Goal: Information Seeking & Learning: Find specific fact

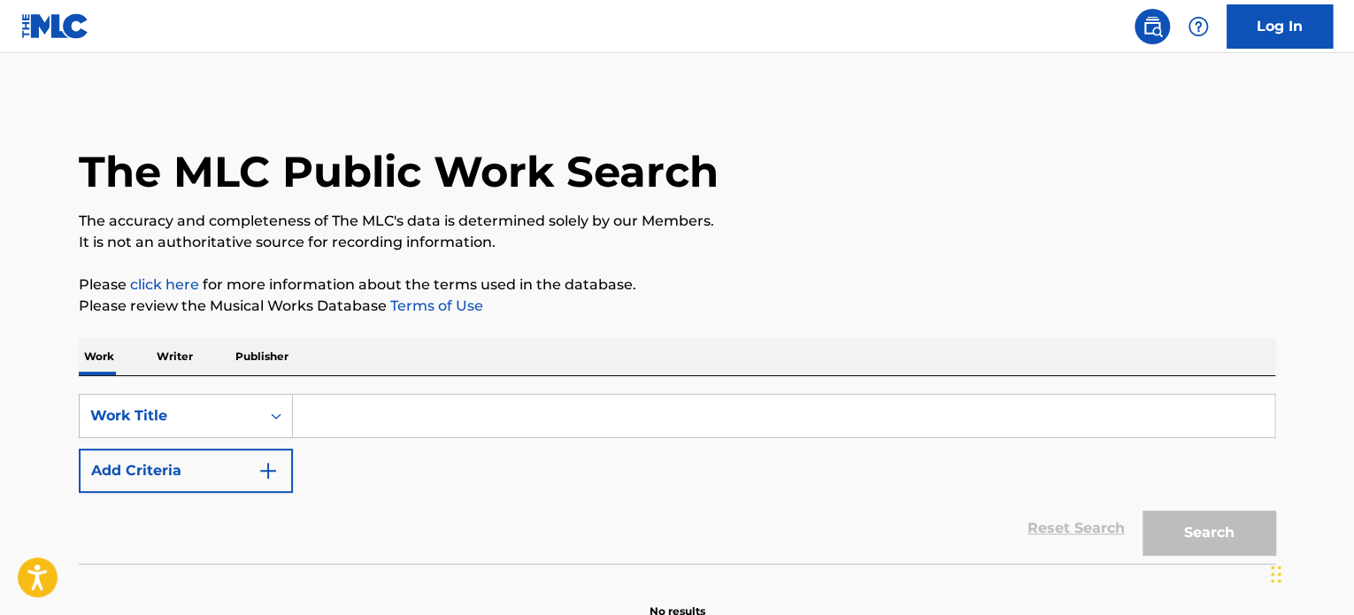
click at [396, 412] on input "Search Form" at bounding box center [784, 416] width 982 height 42
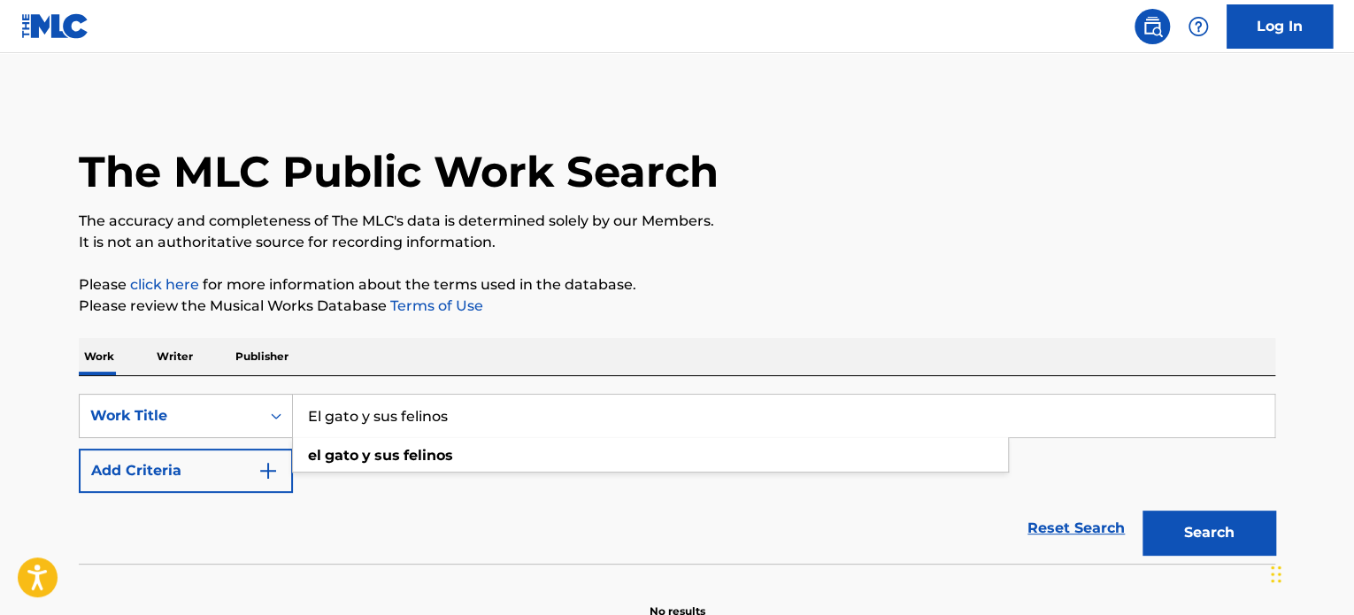
type input "El gato y sus felinos"
click at [181, 472] on button "Add Criteria" at bounding box center [186, 471] width 214 height 44
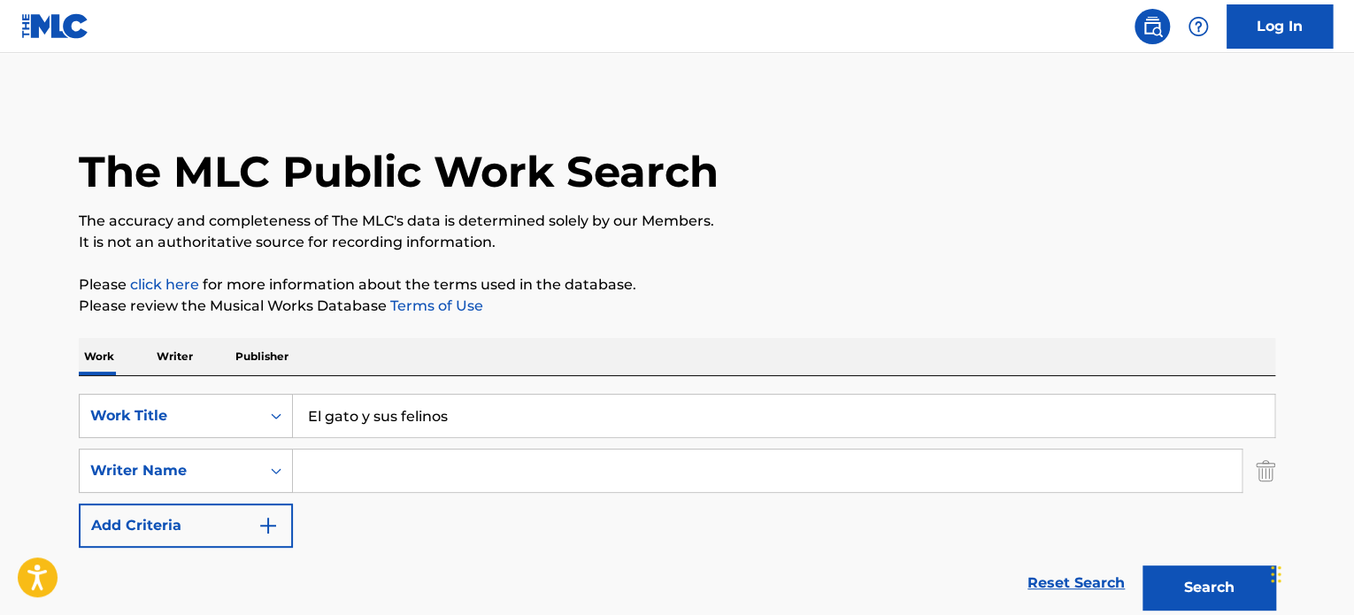
click at [336, 468] on input "Search Form" at bounding box center [767, 471] width 949 height 42
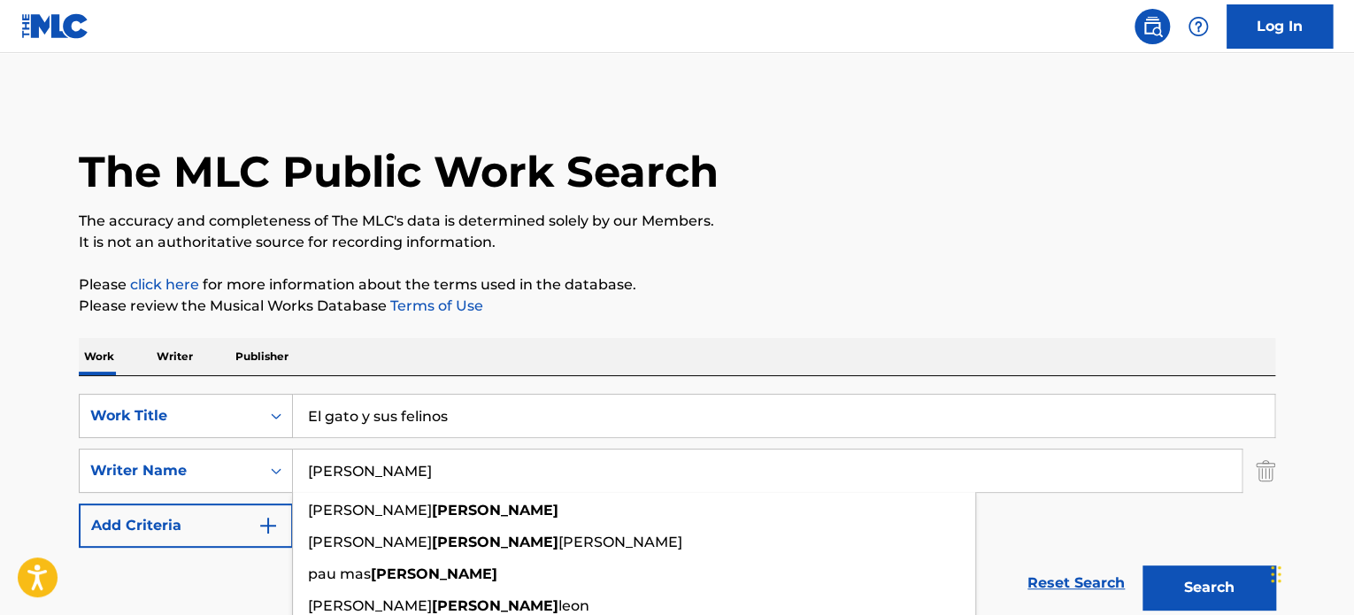
type input "[PERSON_NAME]"
click at [1143, 566] on button "Search" at bounding box center [1209, 588] width 133 height 44
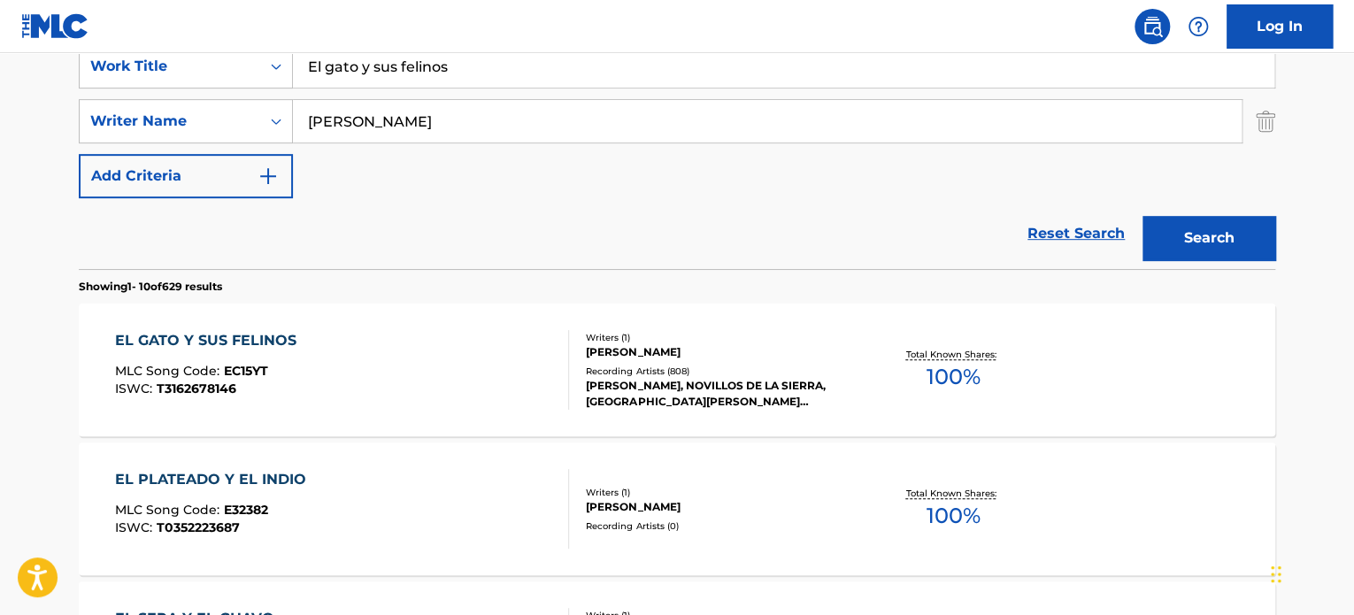
scroll to position [354, 0]
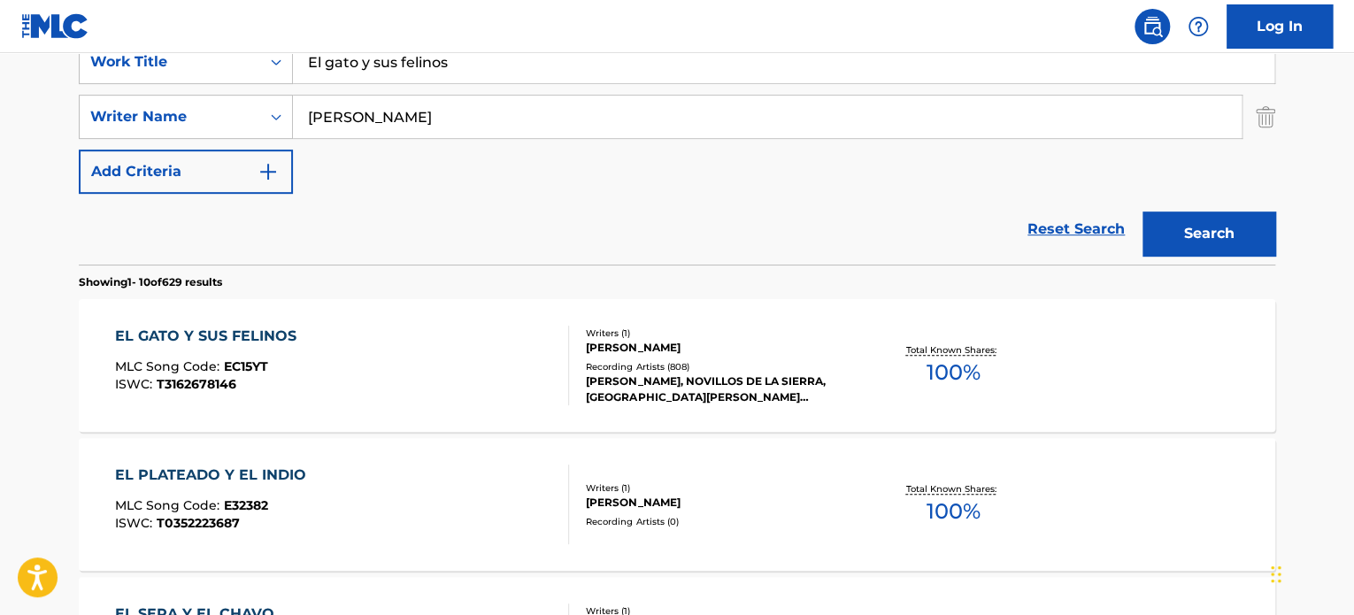
click at [392, 338] on div "EL GATO Y SUS FELINOS MLC Song Code : EC15YT ISWC : T3162678146" at bounding box center [342, 366] width 455 height 80
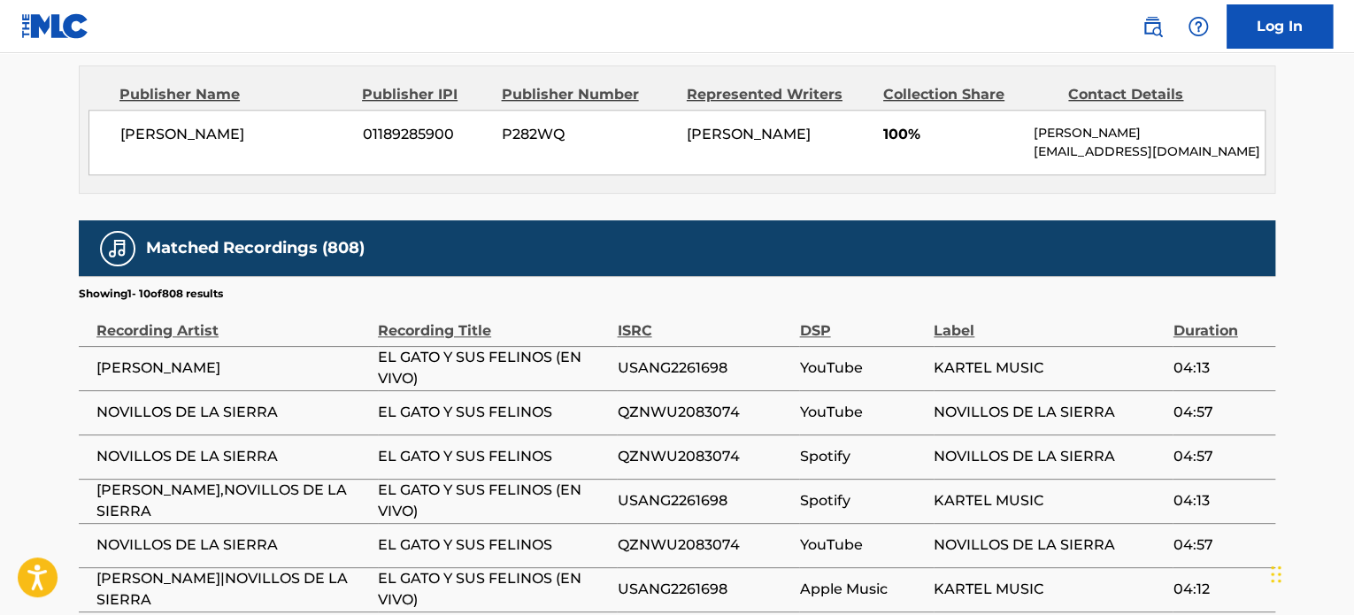
scroll to position [1062, 0]
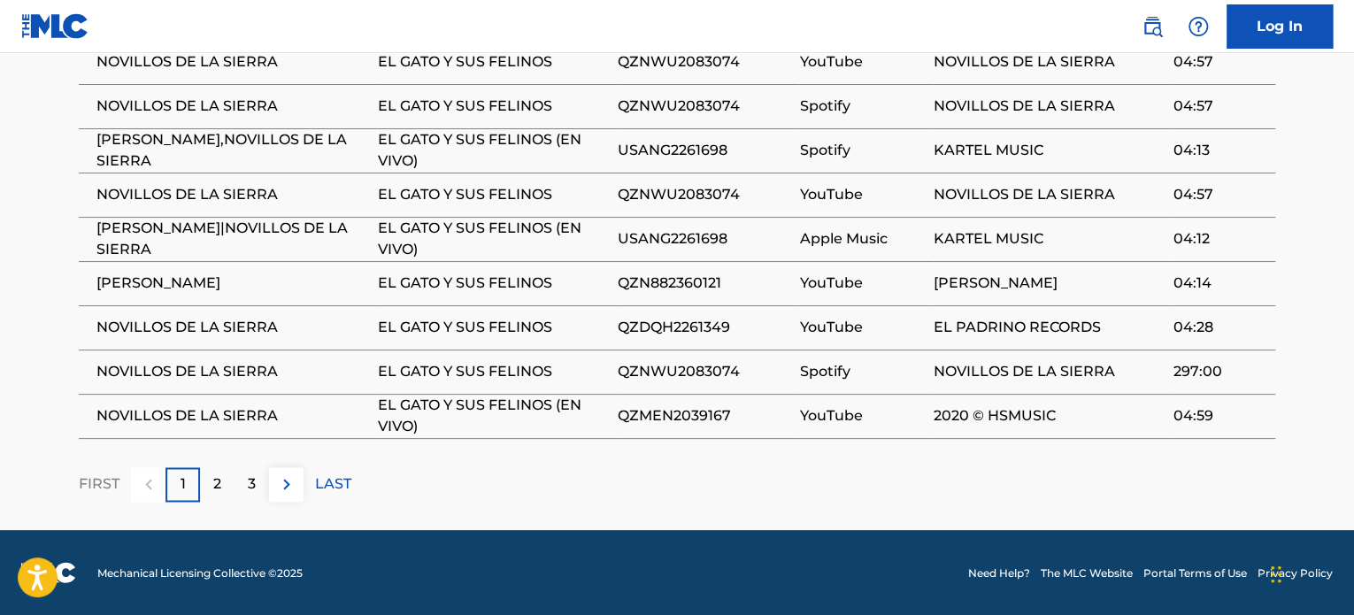
click at [230, 476] on div "2" at bounding box center [217, 484] width 35 height 35
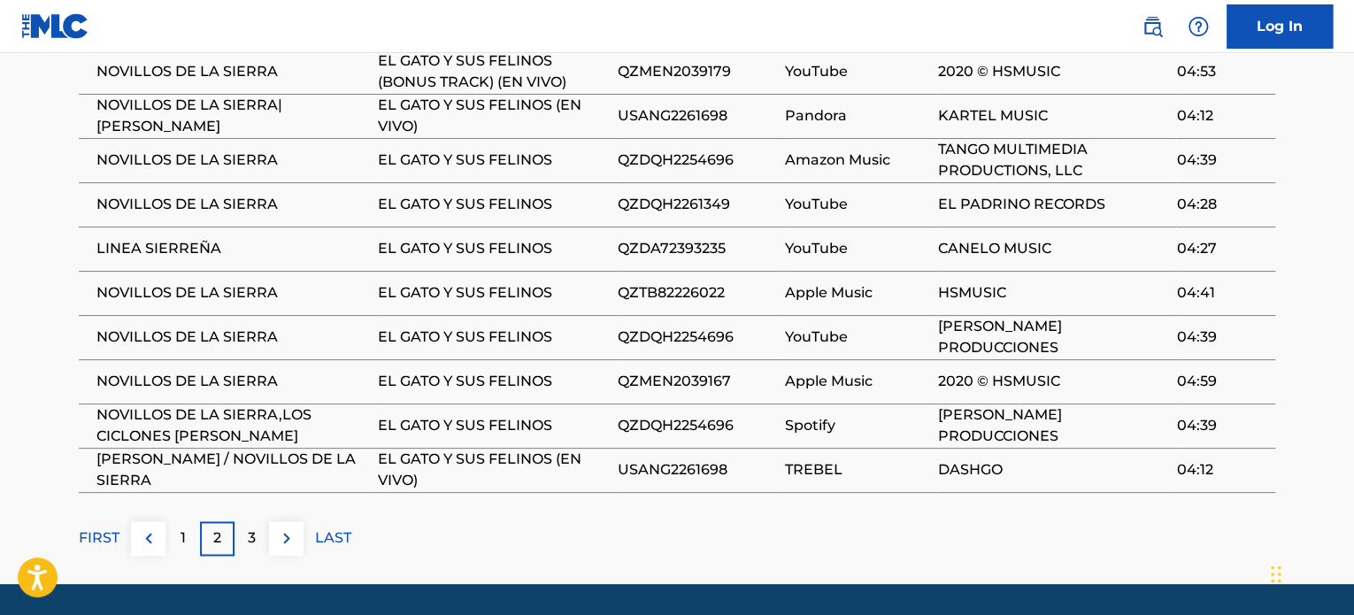
scroll to position [1107, 0]
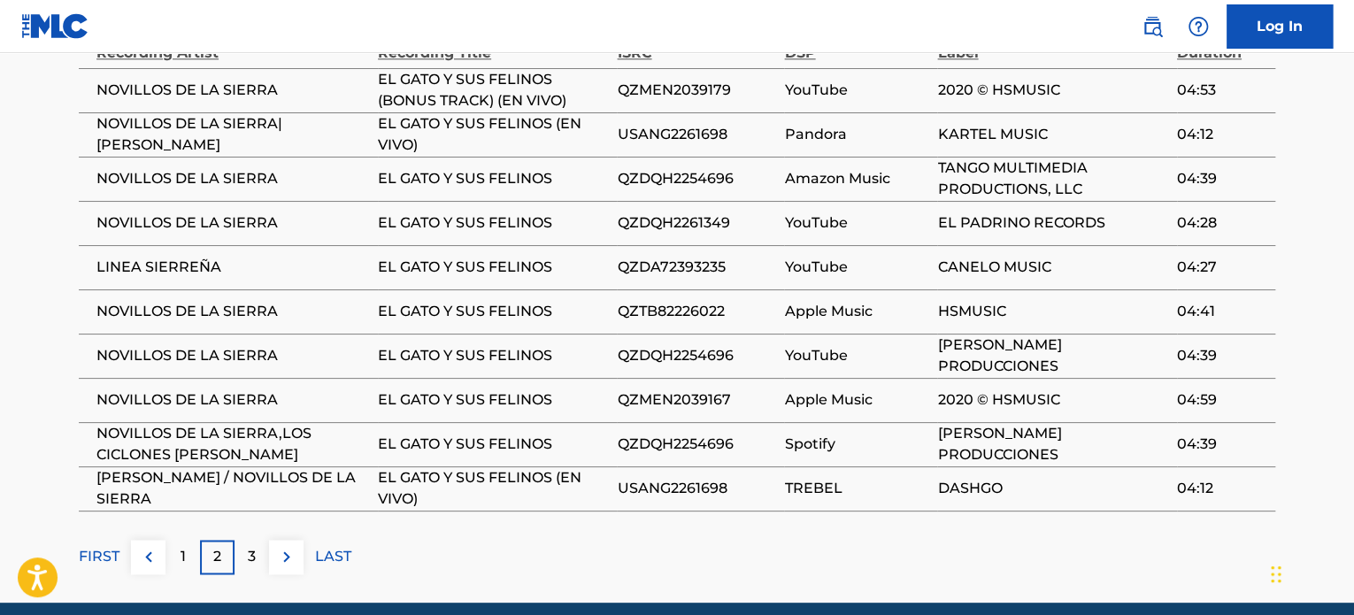
click at [267, 573] on div "3" at bounding box center [252, 557] width 35 height 35
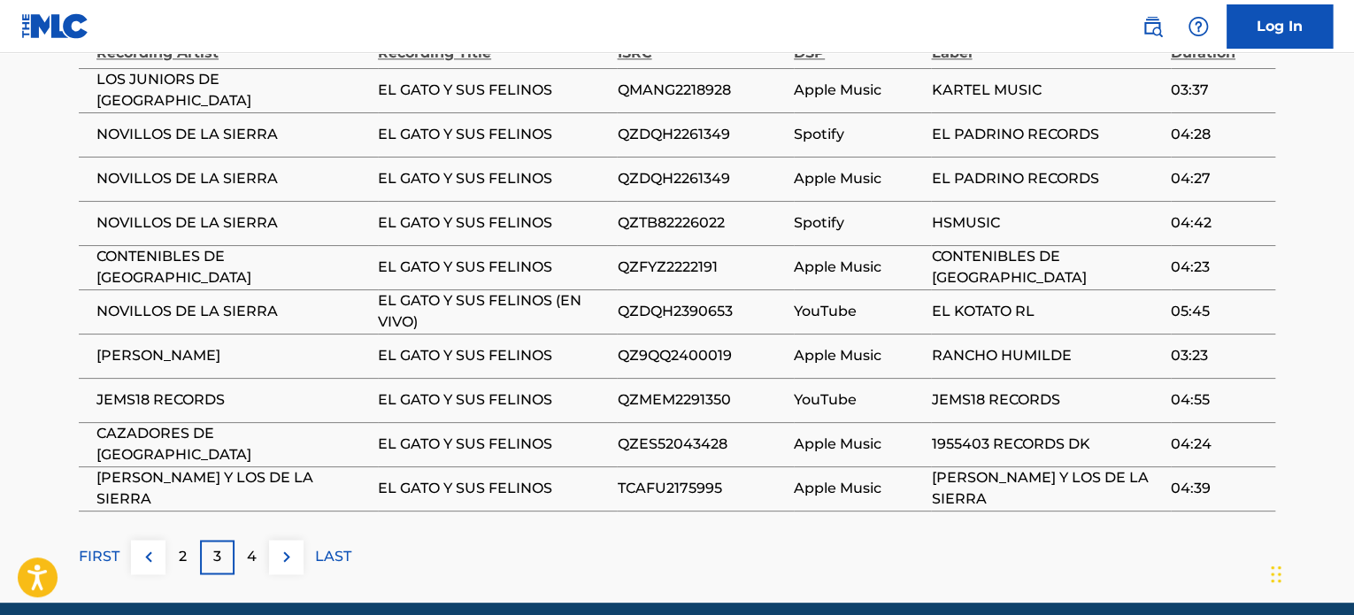
click at [194, 566] on div "2" at bounding box center [183, 557] width 35 height 35
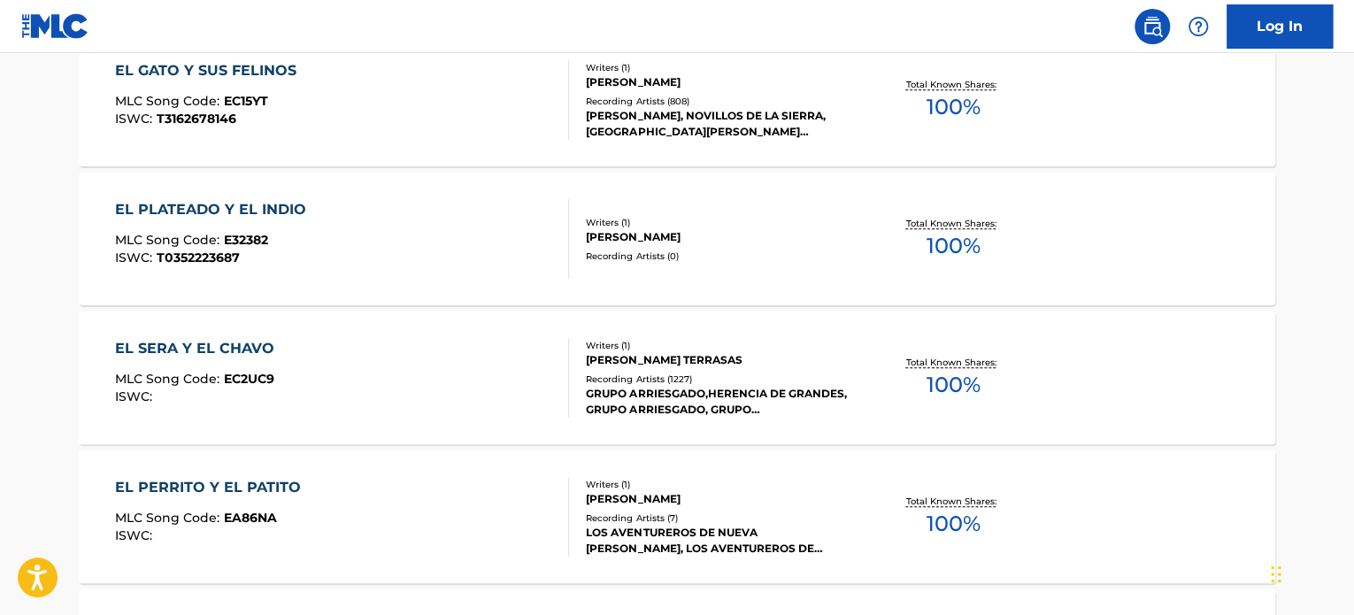
scroll to position [443, 0]
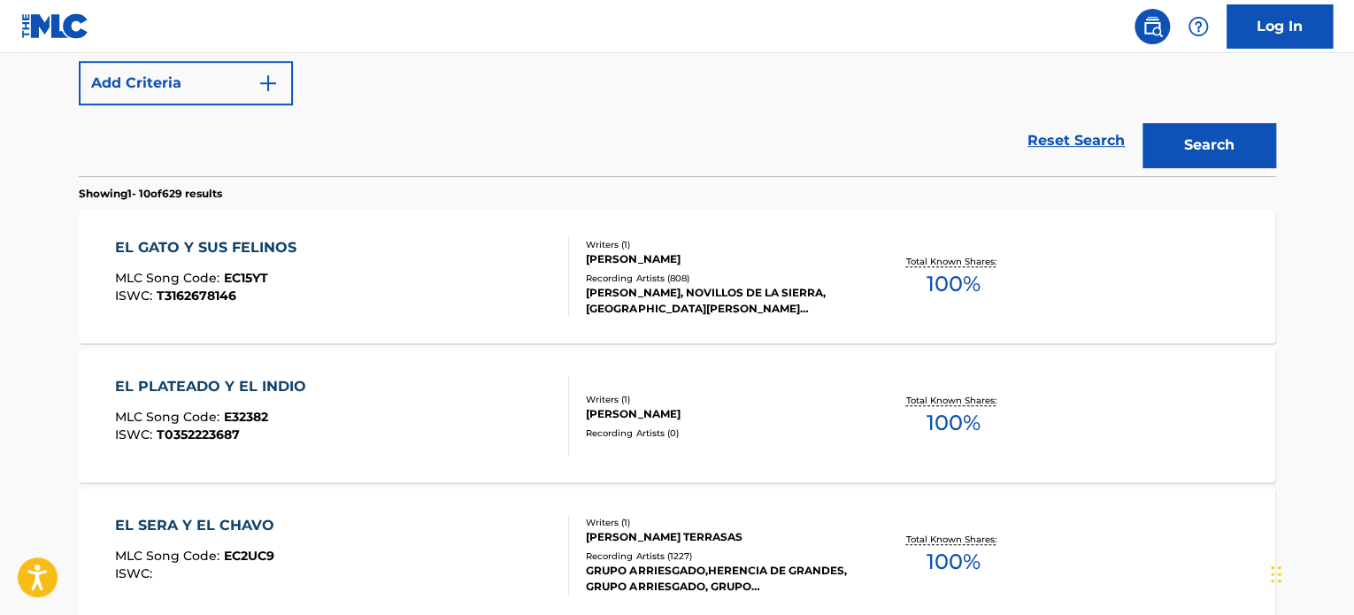
click at [700, 222] on div "EL GATO Y SUS FELINOS MLC Song Code : EC15YT ISWC : T3162678146 Writers ( 1 ) […" at bounding box center [677, 277] width 1197 height 133
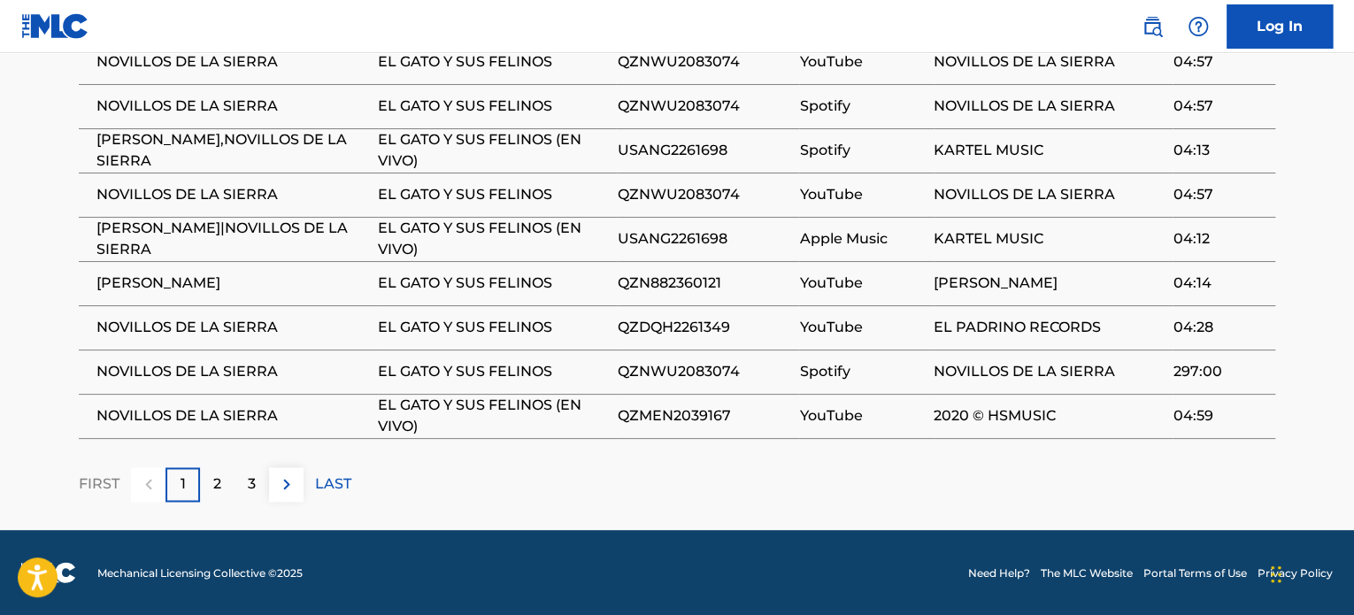
click at [227, 485] on div "2" at bounding box center [217, 484] width 35 height 35
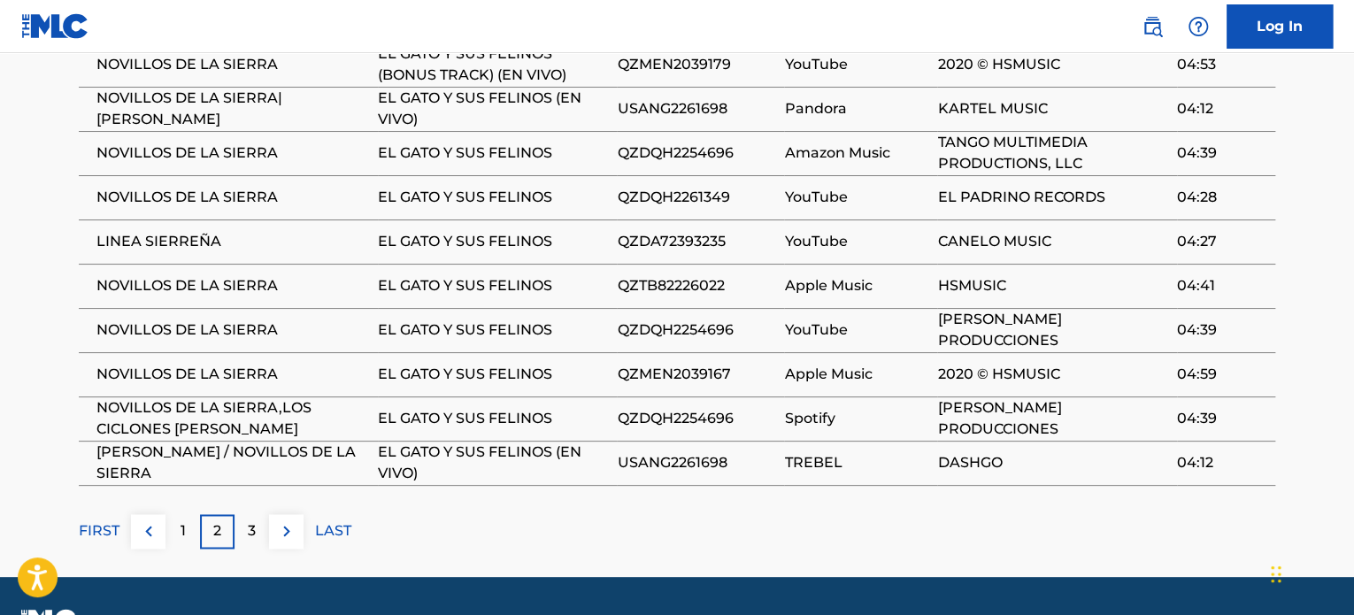
scroll to position [1107, 0]
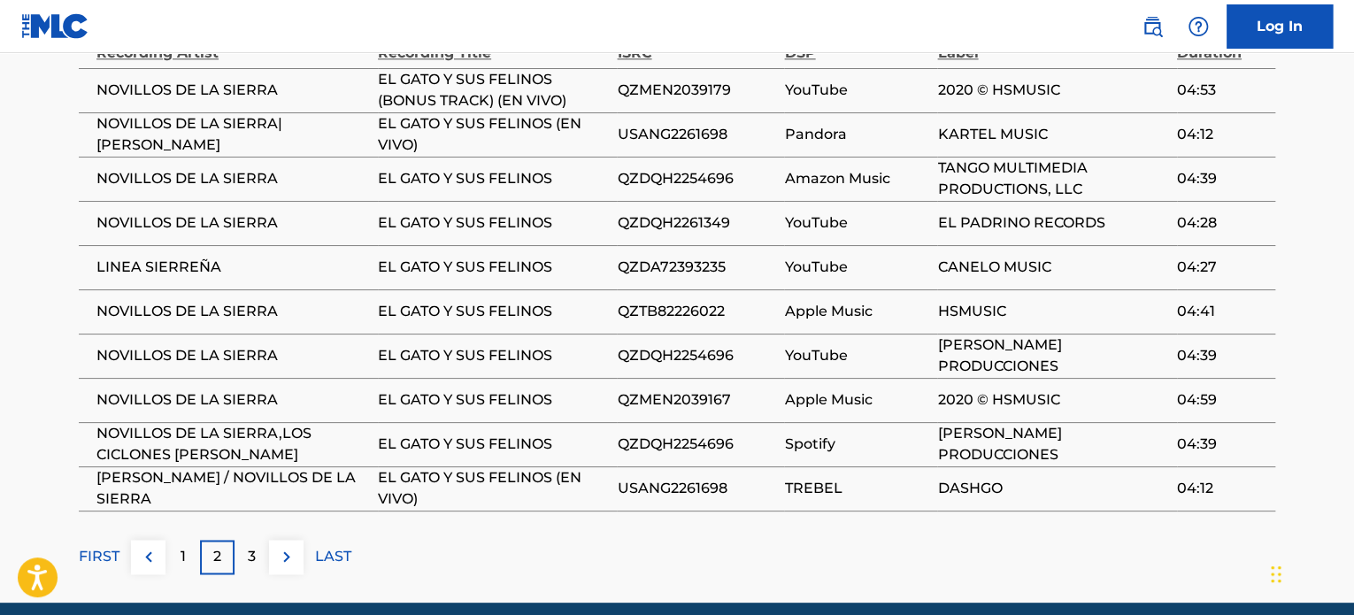
click at [257, 566] on div "3" at bounding box center [252, 557] width 35 height 35
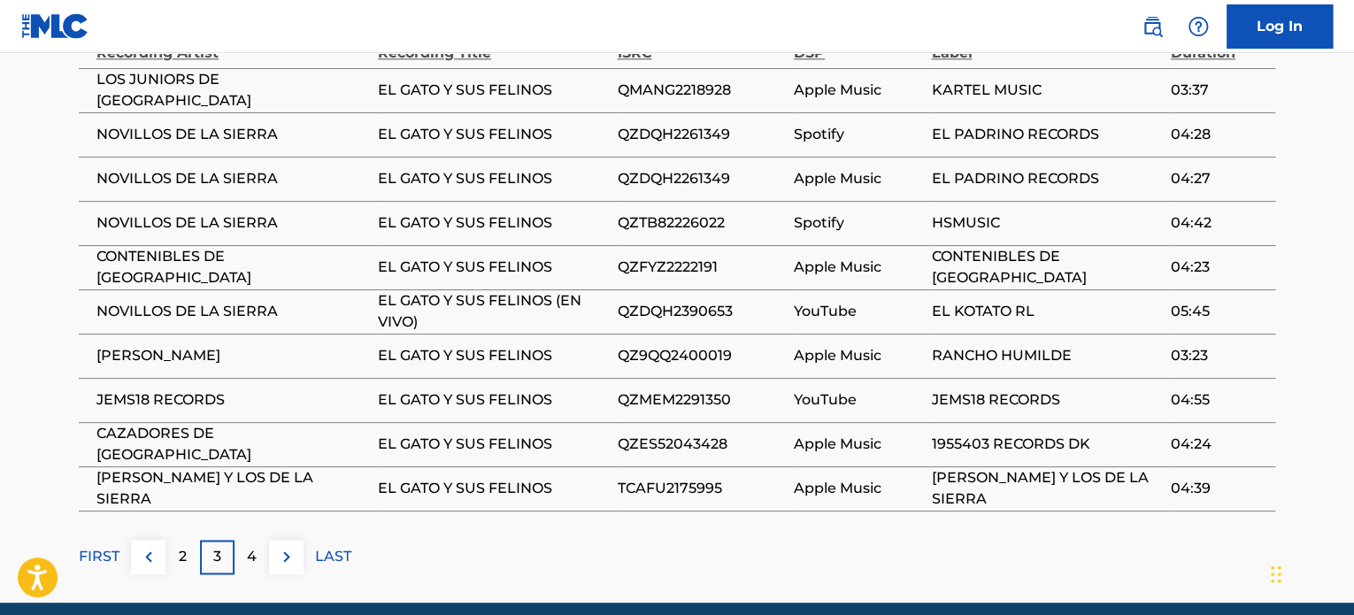
click at [255, 567] on p "4" at bounding box center [252, 556] width 10 height 21
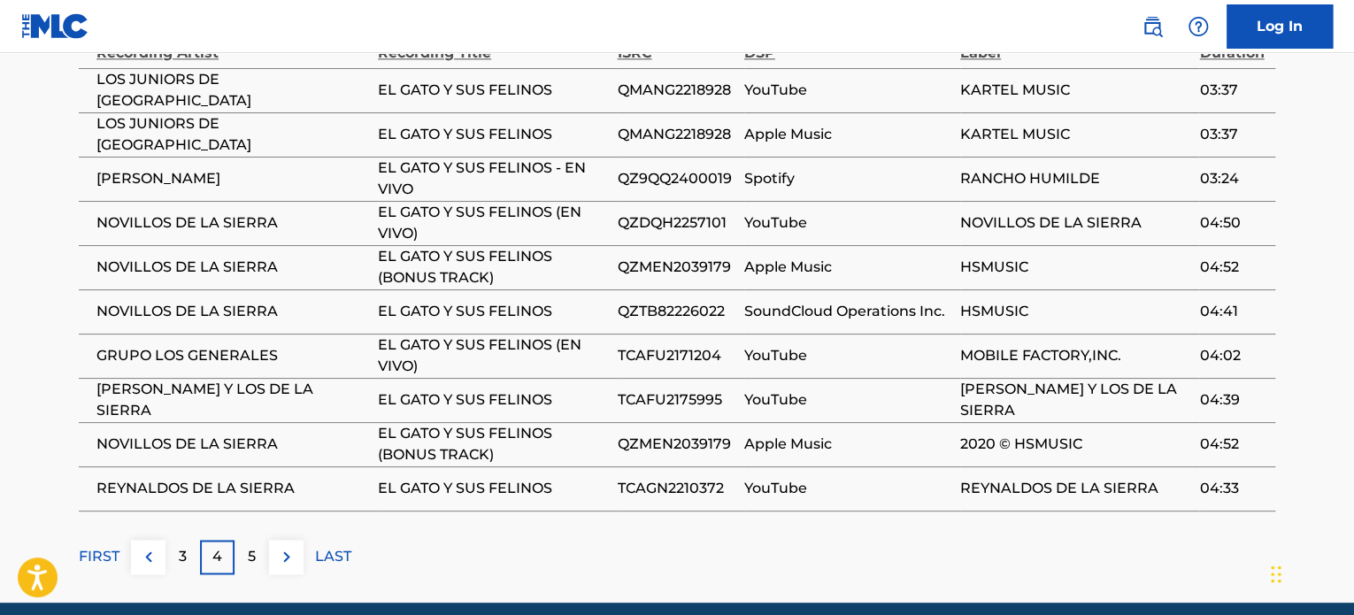
click at [255, 567] on p "5" at bounding box center [252, 556] width 8 height 21
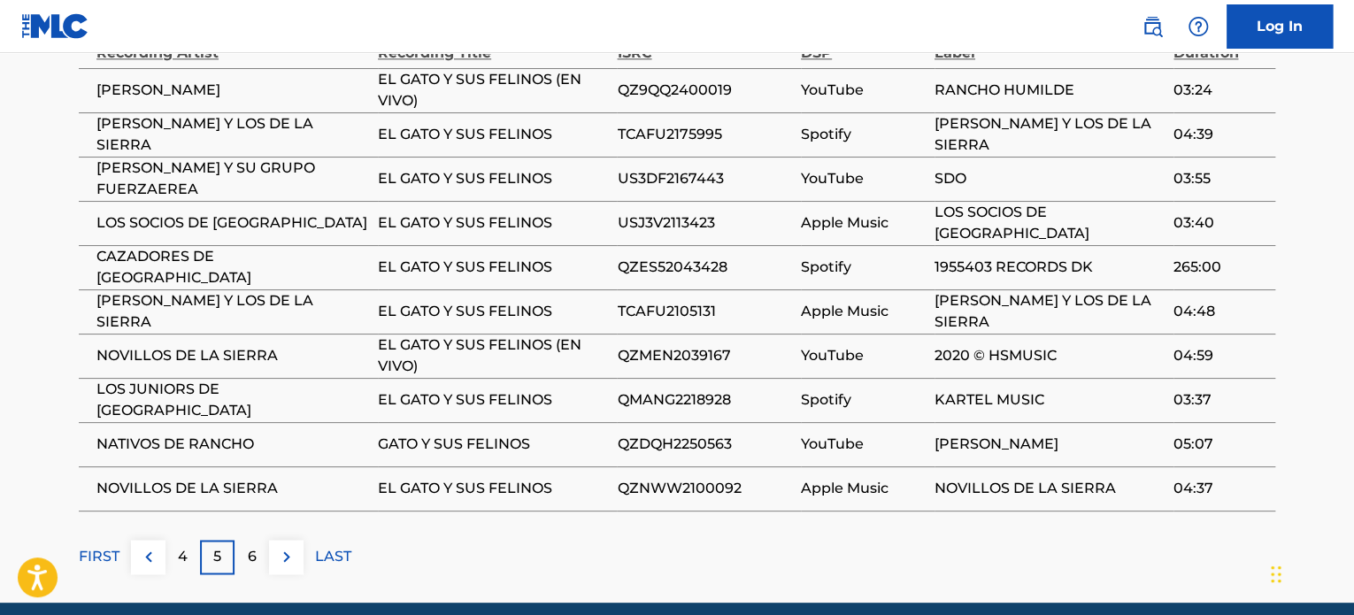
click at [255, 567] on p "6" at bounding box center [252, 556] width 9 height 21
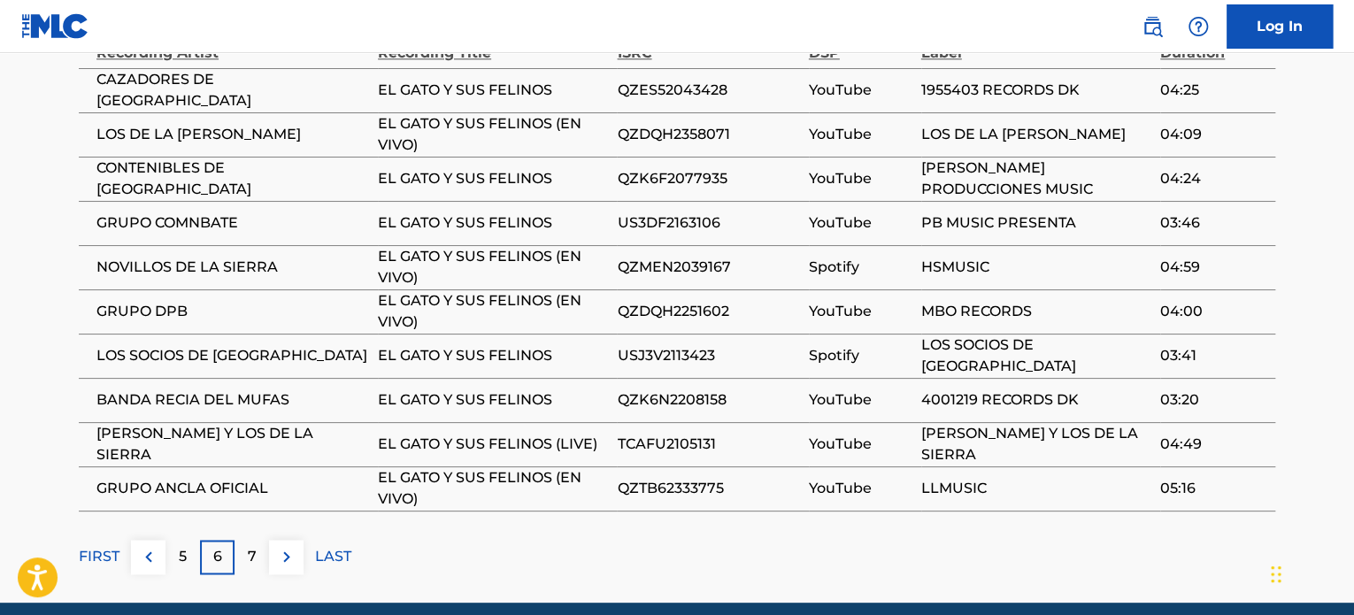
click at [255, 567] on p "7" at bounding box center [252, 556] width 9 height 21
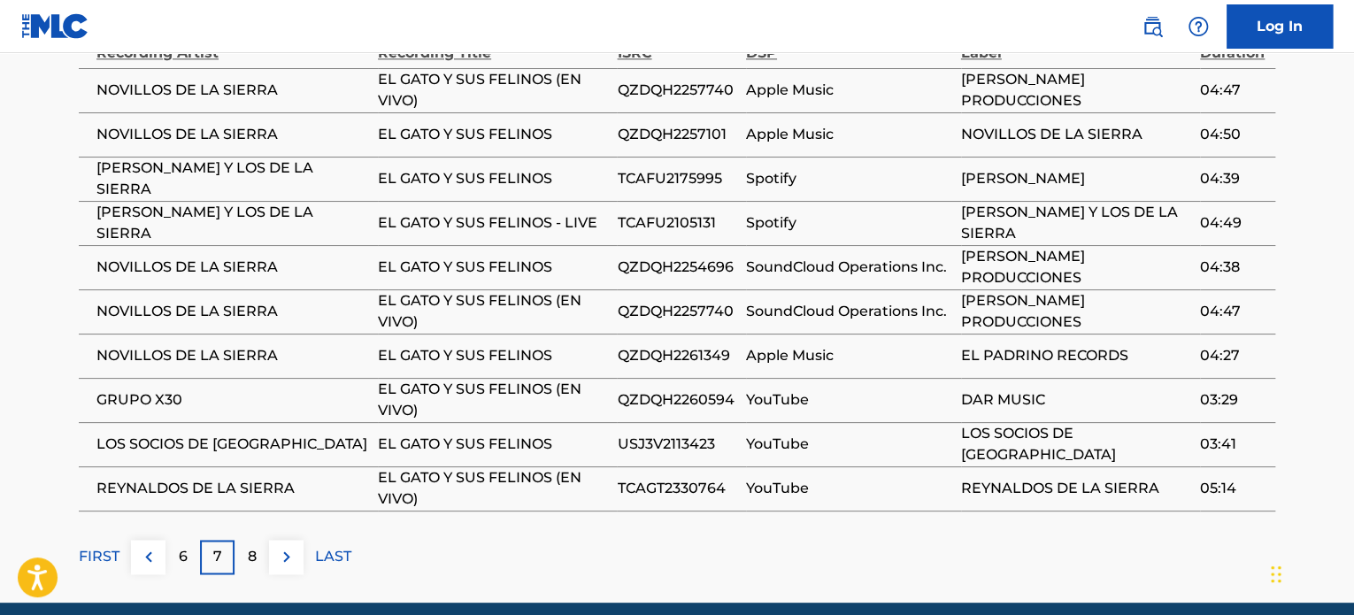
click at [255, 567] on p "8" at bounding box center [252, 556] width 9 height 21
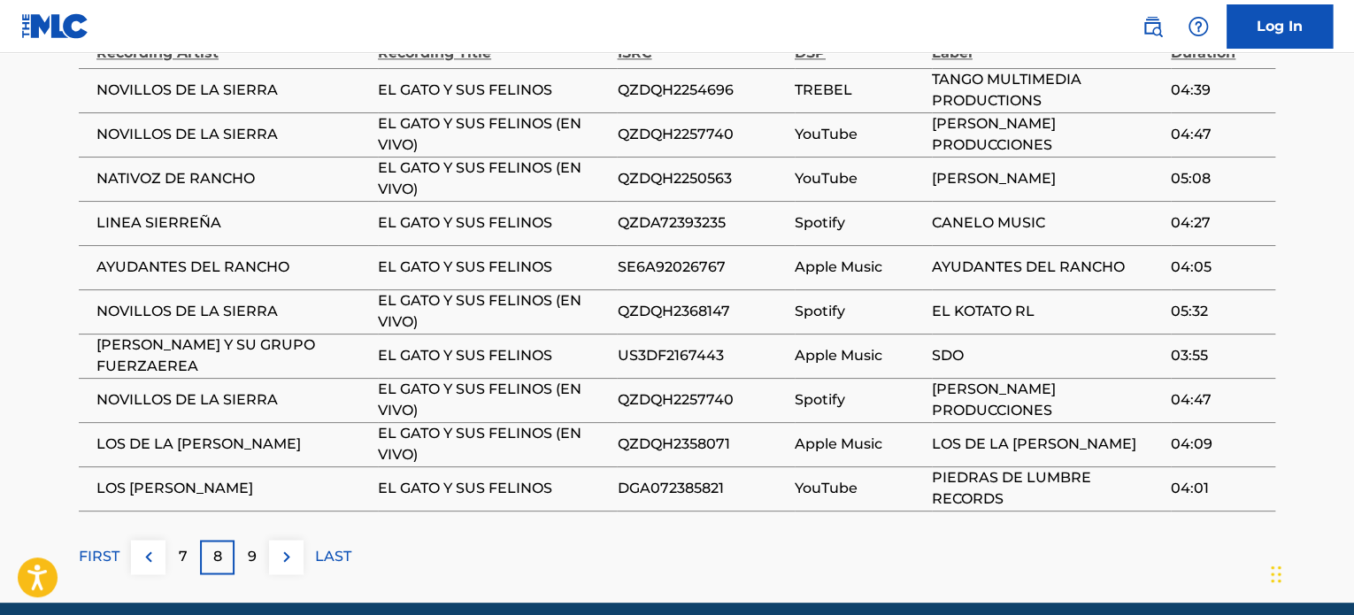
click at [255, 567] on p "9" at bounding box center [252, 556] width 9 height 21
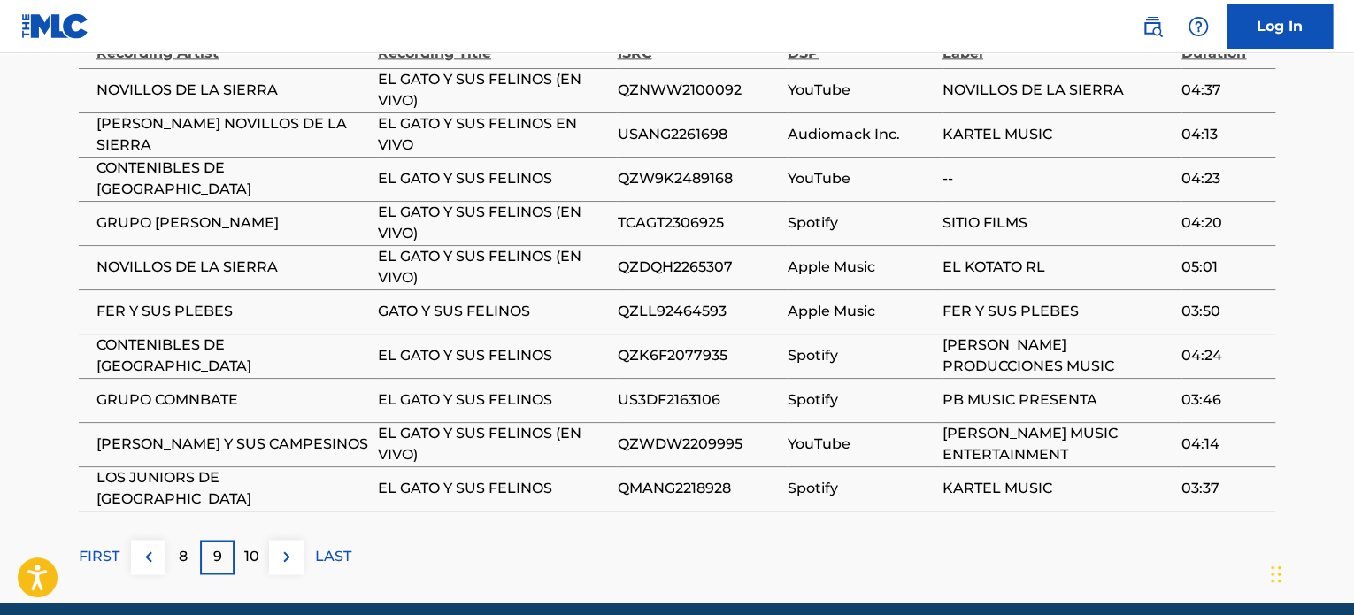
click at [255, 567] on p "10" at bounding box center [251, 556] width 15 height 21
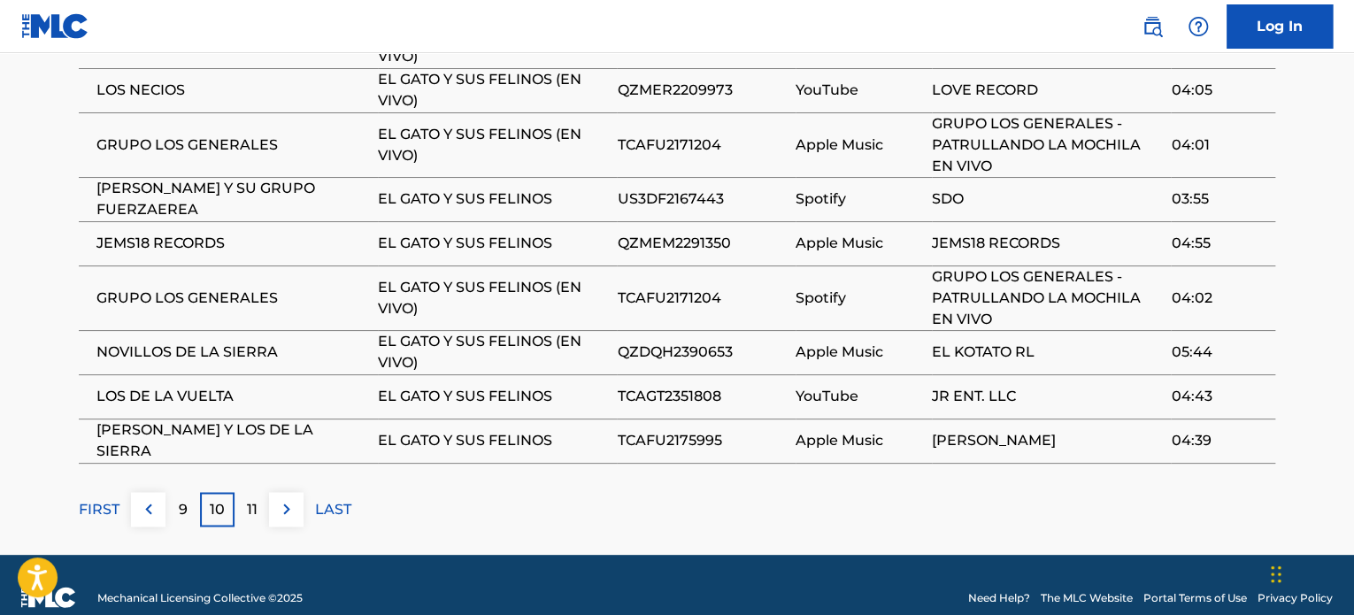
click at [255, 527] on div "11" at bounding box center [252, 509] width 35 height 35
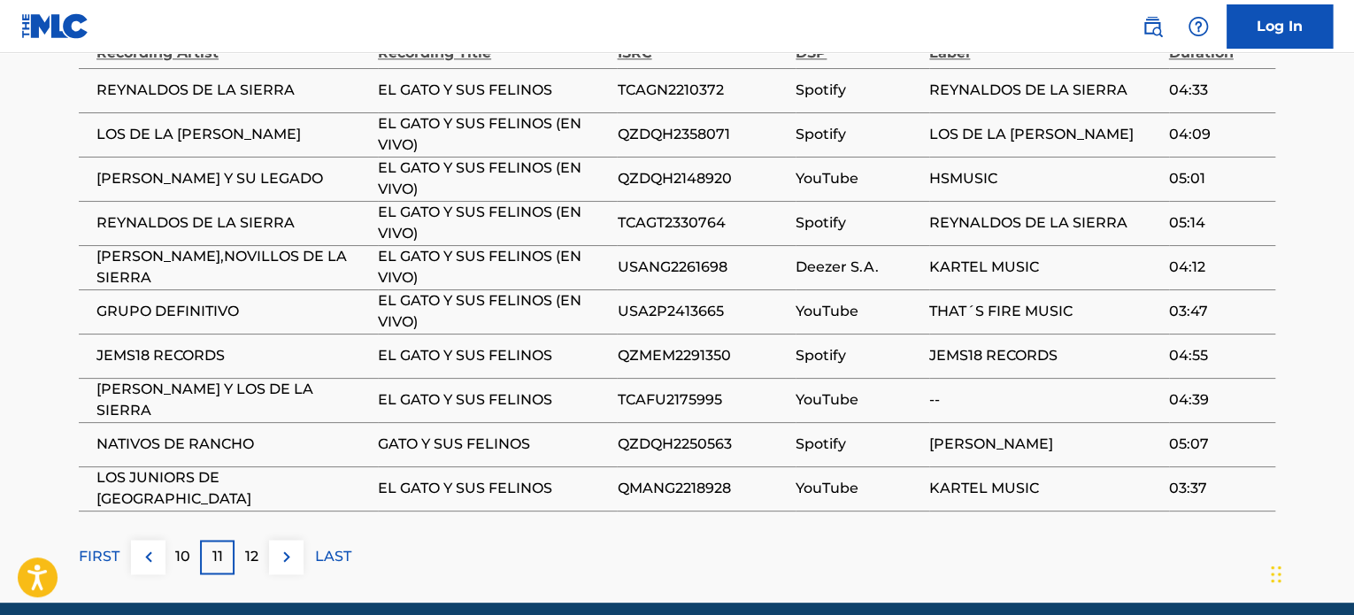
click at [254, 562] on p "12" at bounding box center [251, 556] width 13 height 21
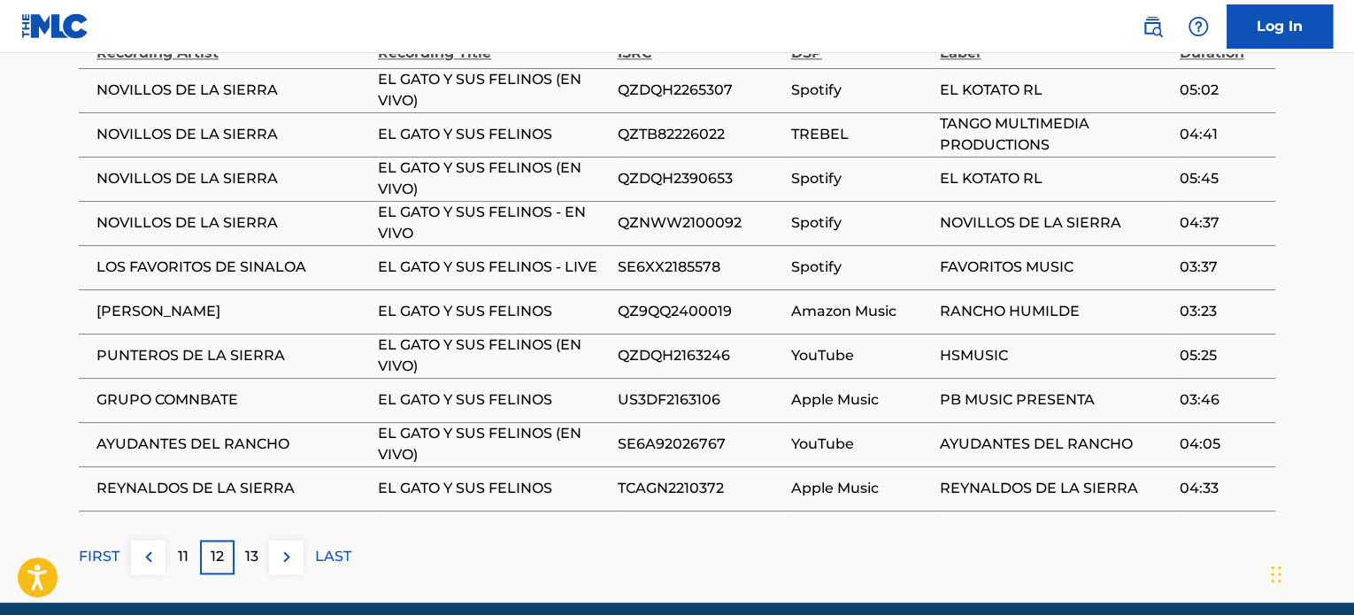
click at [254, 562] on p "13" at bounding box center [251, 556] width 13 height 21
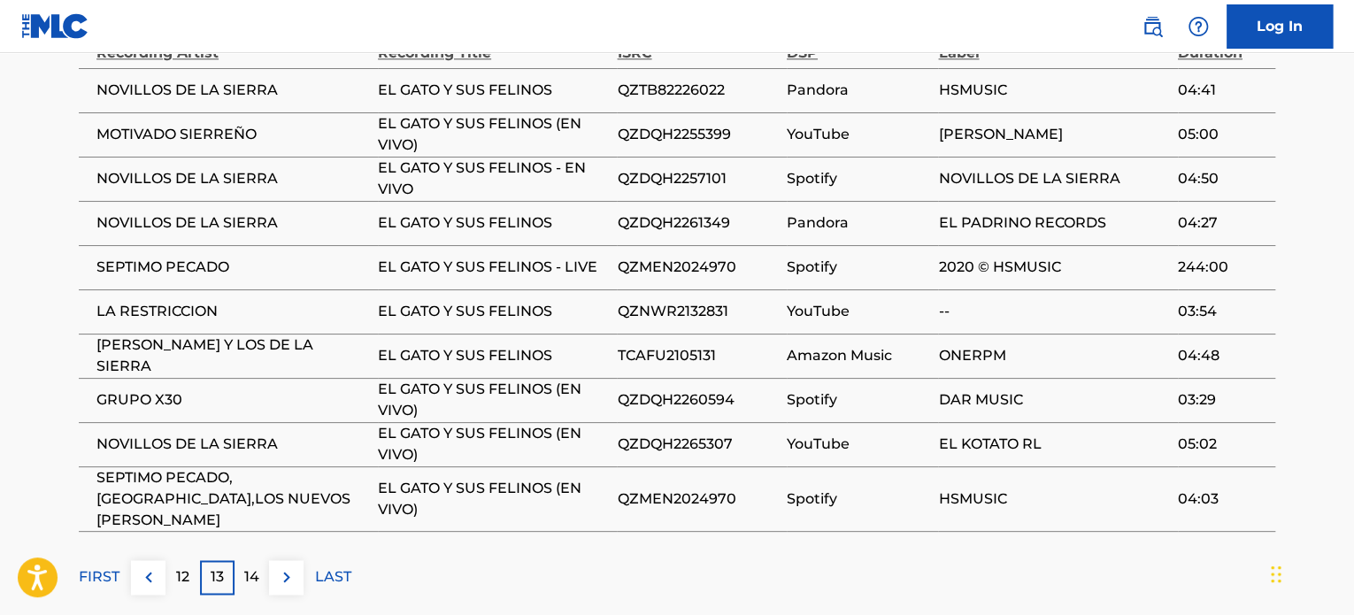
click at [254, 567] on p "14" at bounding box center [251, 577] width 15 height 21
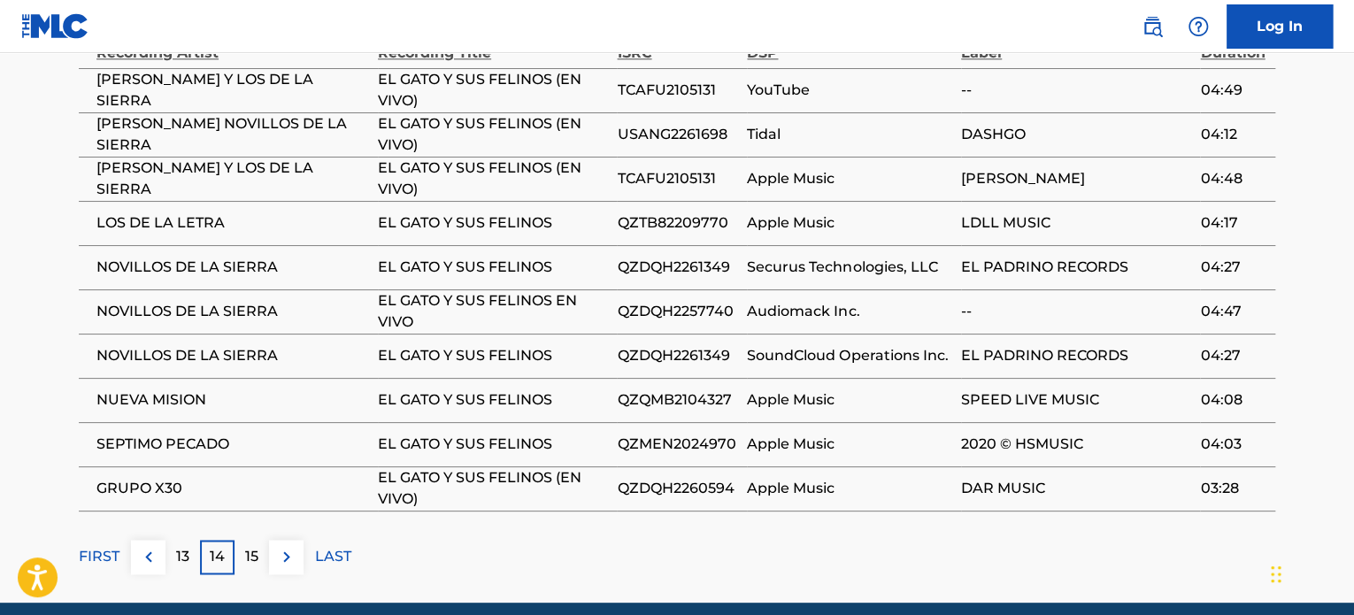
click at [254, 562] on p "15" at bounding box center [251, 556] width 13 height 21
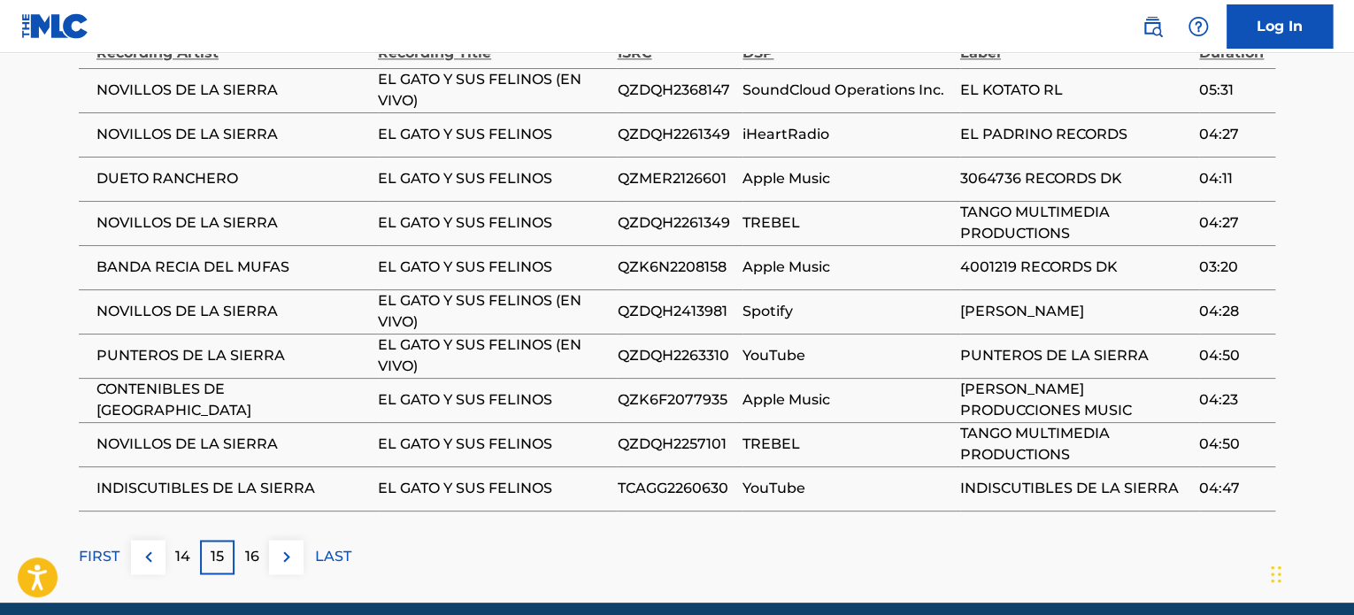
click at [254, 562] on p "16" at bounding box center [252, 556] width 14 height 21
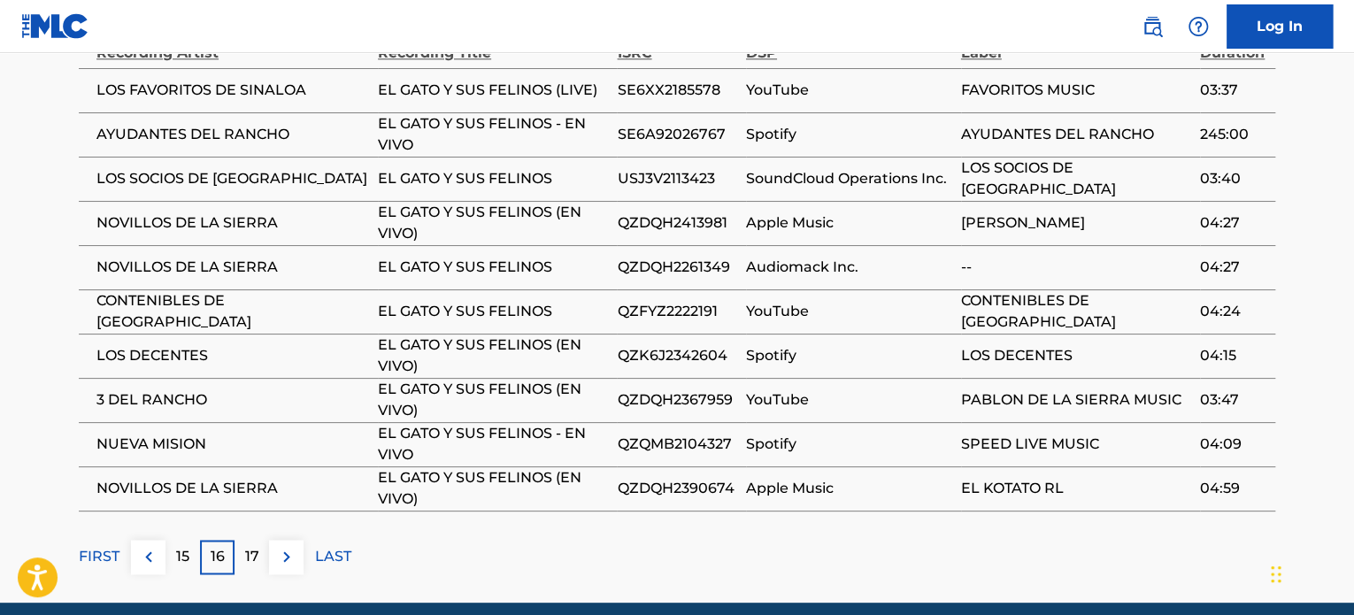
click at [254, 562] on p "17" at bounding box center [252, 556] width 14 height 21
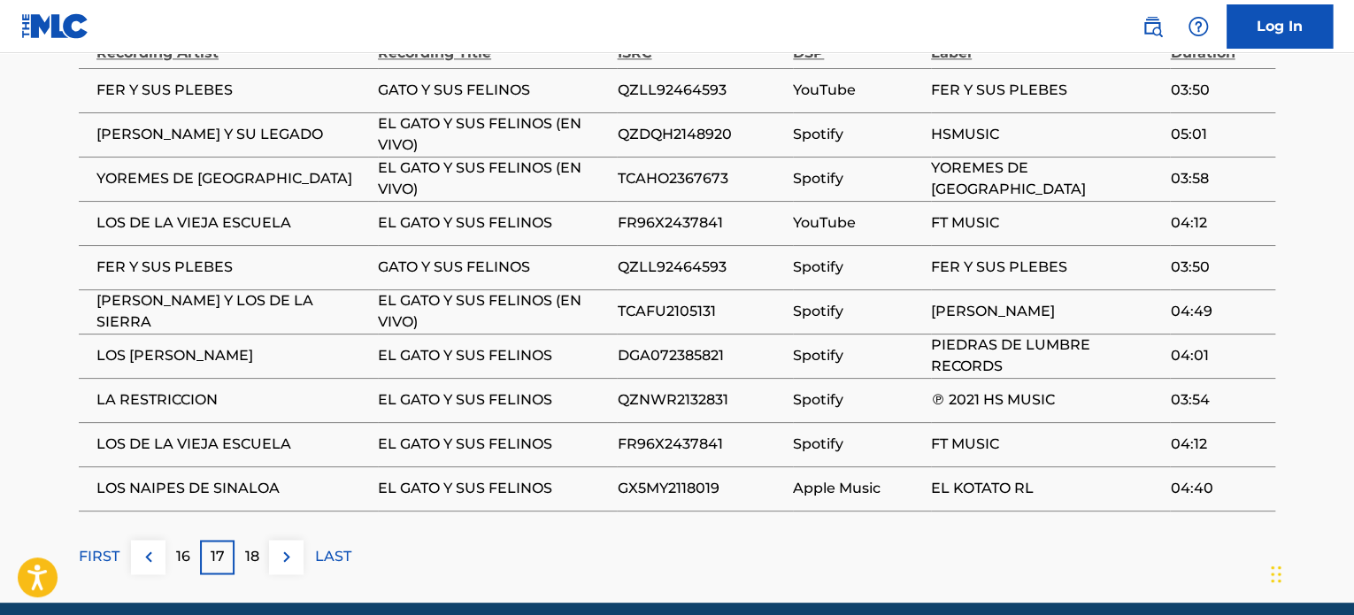
click at [254, 562] on p "18" at bounding box center [252, 556] width 14 height 21
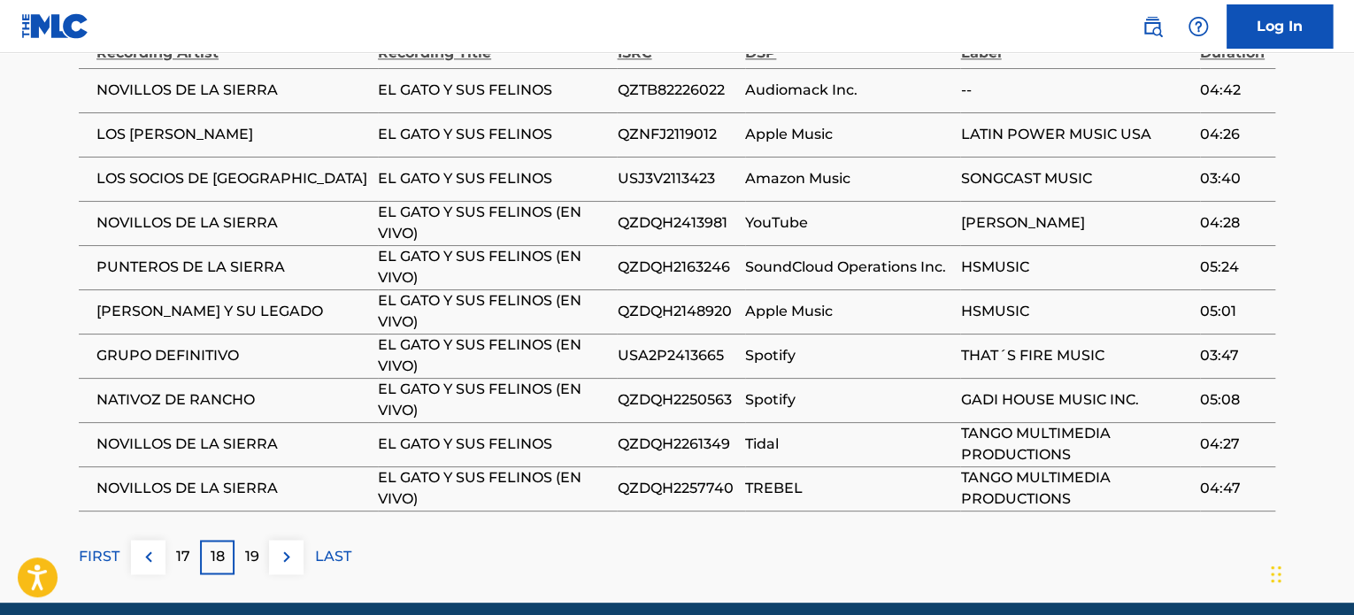
click at [254, 562] on p "19" at bounding box center [252, 556] width 14 height 21
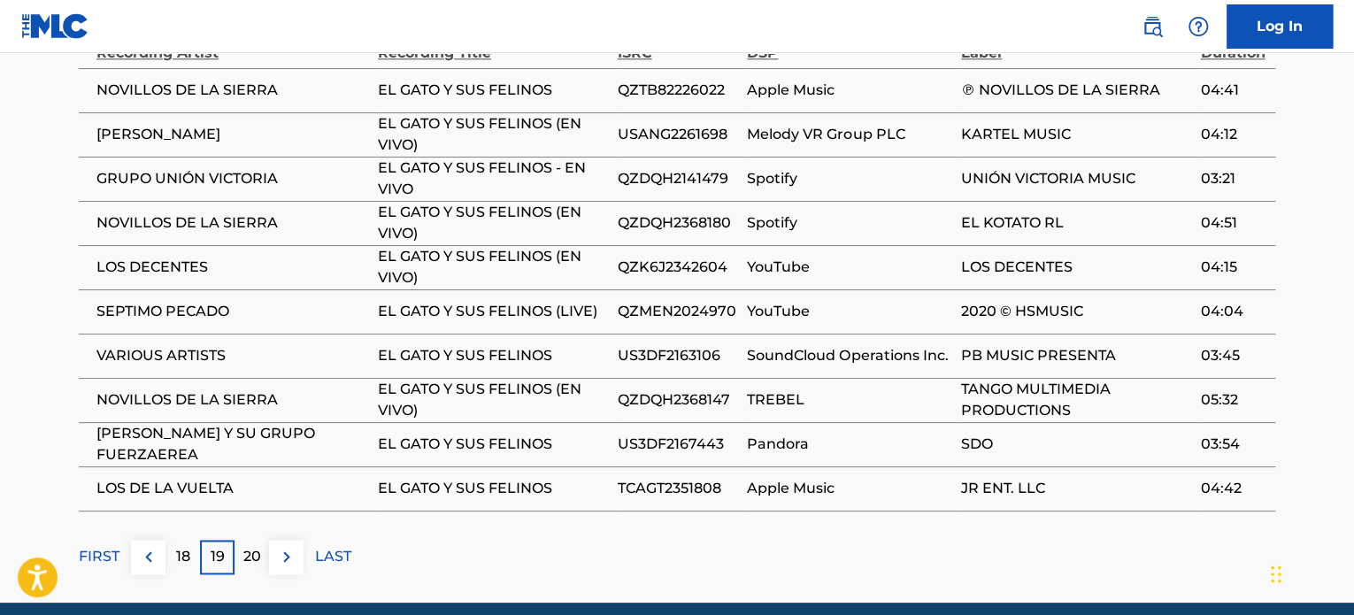
click at [254, 562] on p "20" at bounding box center [252, 556] width 18 height 21
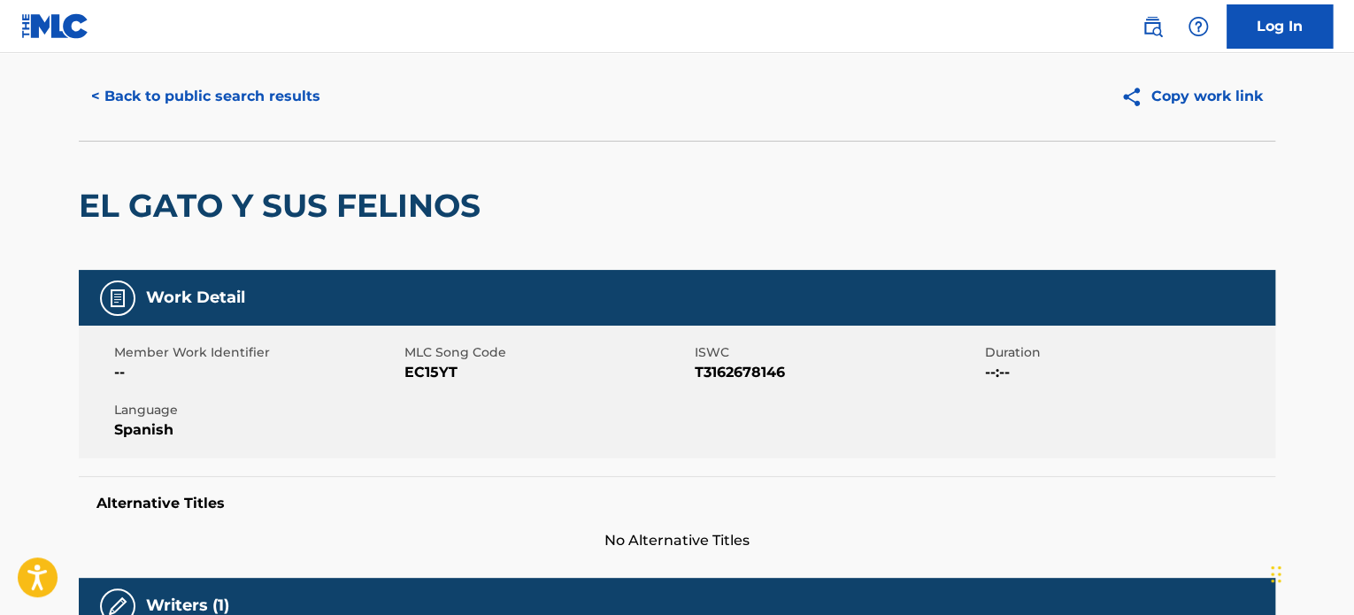
click at [168, 97] on button "< Back to public search results" at bounding box center [206, 96] width 254 height 44
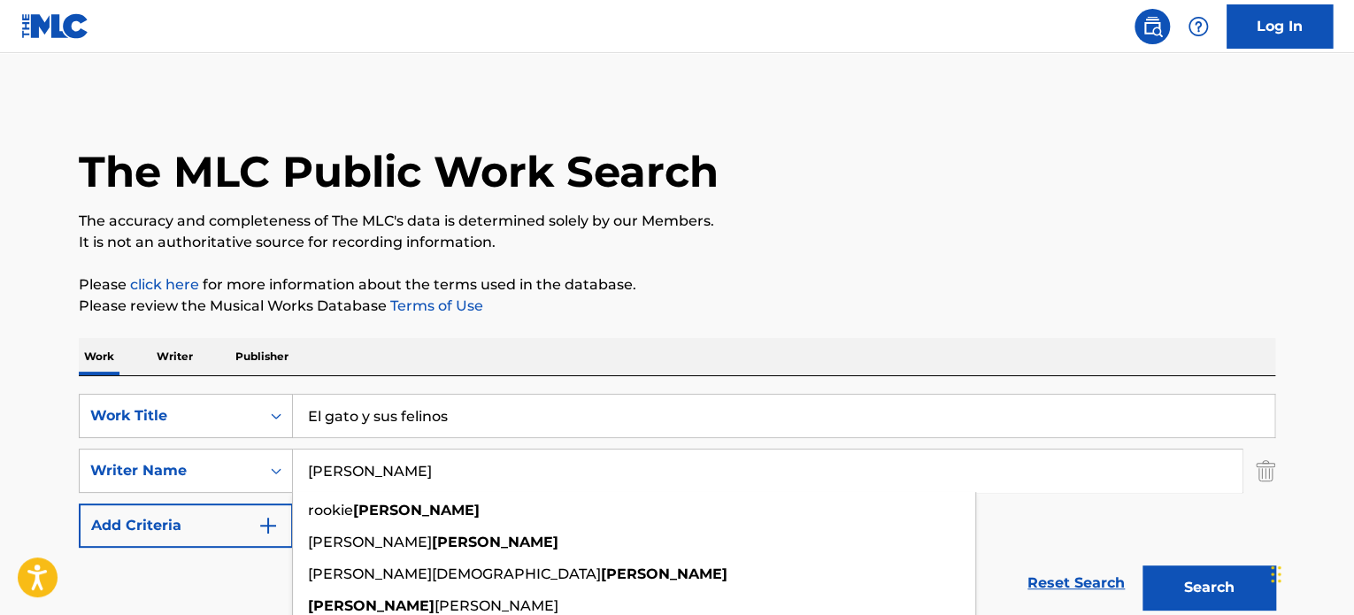
drag, startPoint x: 445, startPoint y: 468, endPoint x: 260, endPoint y: 503, distance: 188.2
click at [260, 503] on div "SearchWithCriteriaadf7ce1f-d4ad-4f45-9bd7-31a21a474a93 Work Title El gato y sus…" at bounding box center [677, 471] width 1197 height 154
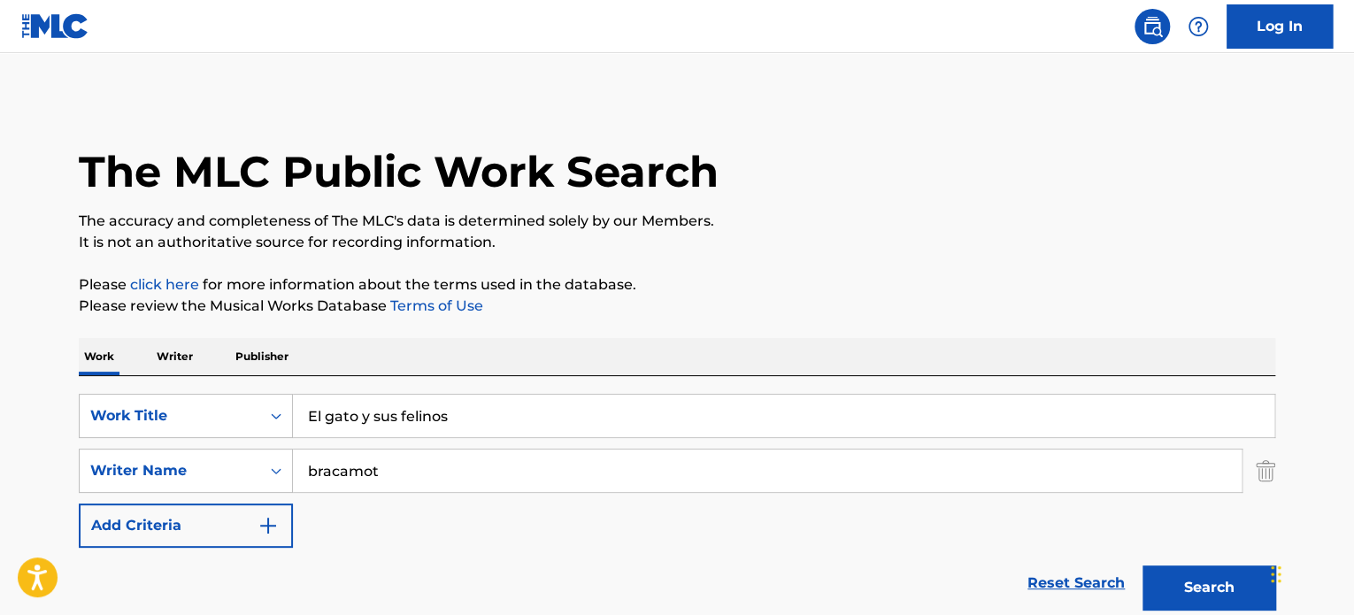
click at [563, 458] on input "bracamot" at bounding box center [767, 471] width 949 height 42
paste input "[PERSON_NAME]"
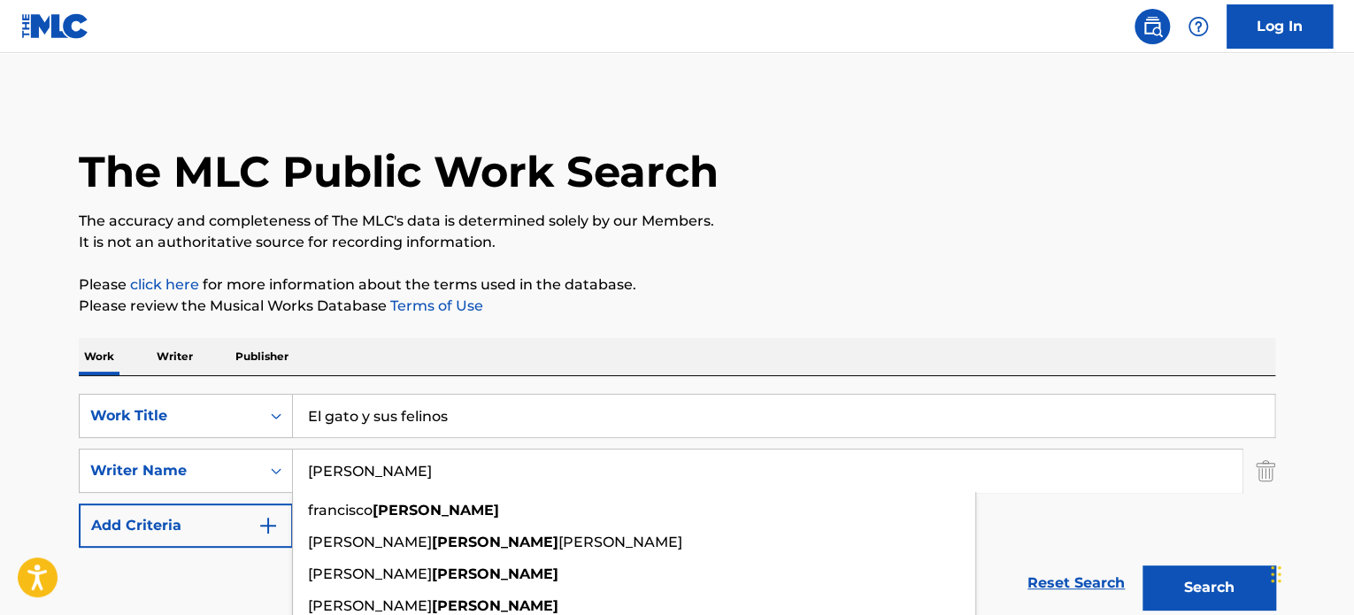
type input "[PERSON_NAME]"
click at [1209, 576] on button "Search" at bounding box center [1209, 588] width 133 height 44
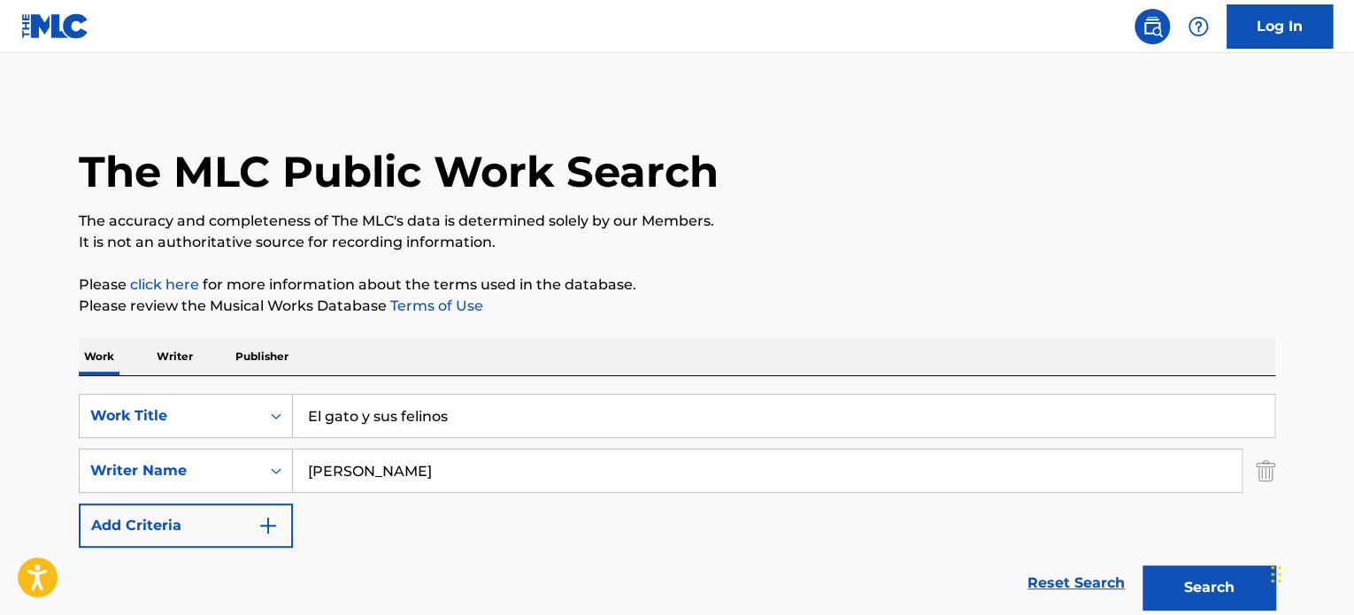
scroll to position [266, 0]
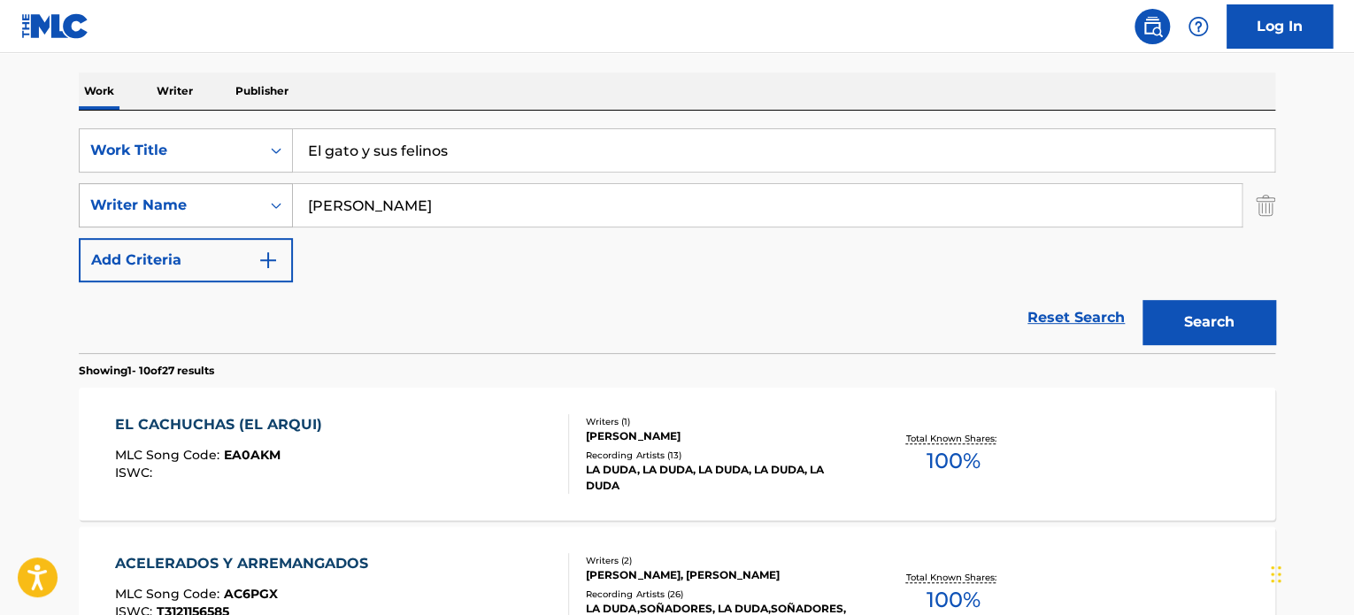
drag, startPoint x: 424, startPoint y: 212, endPoint x: 178, endPoint y: 204, distance: 246.2
click at [204, 208] on div "SearchWithCriteria8536afca-05d6-4064-8b4b-34b83fd0b605 Writer Name [PERSON_NAME]" at bounding box center [677, 205] width 1197 height 44
click at [1261, 209] on img "Search Form" at bounding box center [1265, 205] width 19 height 44
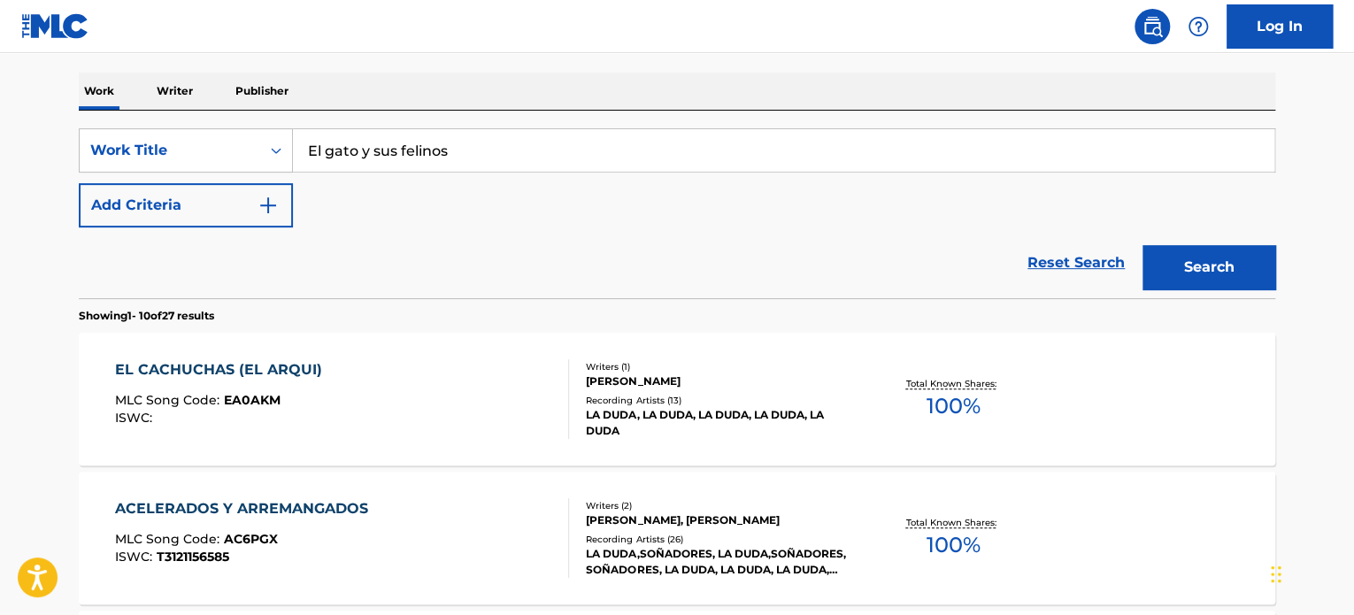
click at [1244, 265] on button "Search" at bounding box center [1209, 267] width 133 height 44
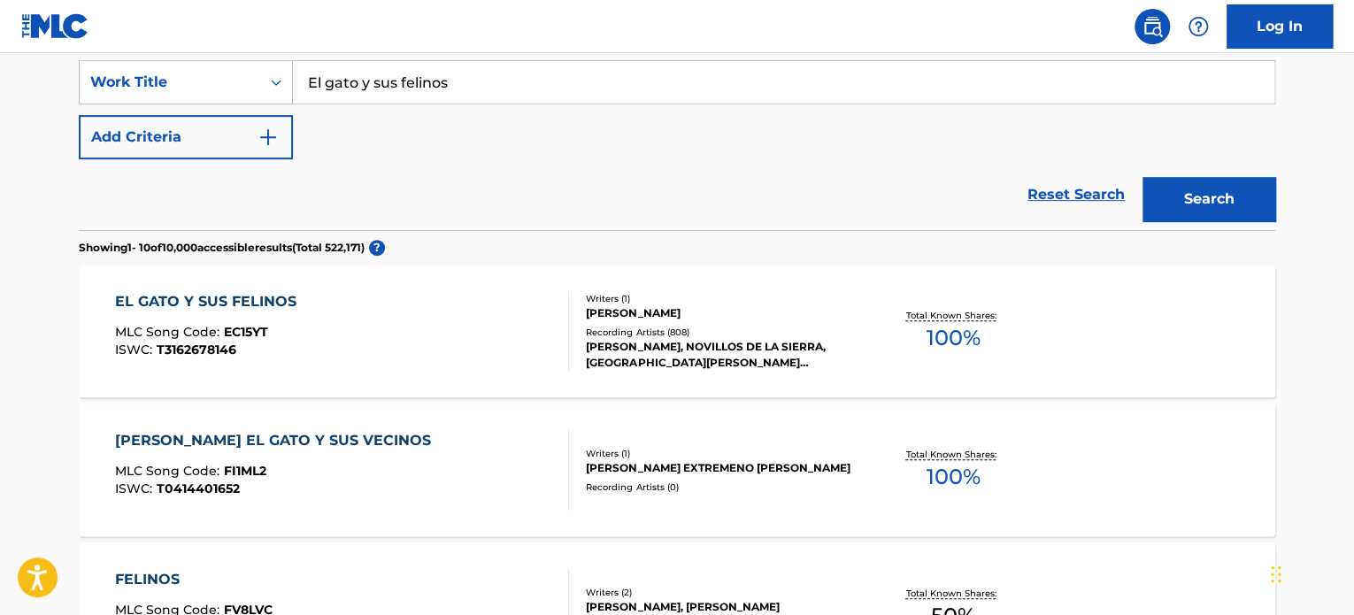
scroll to position [354, 0]
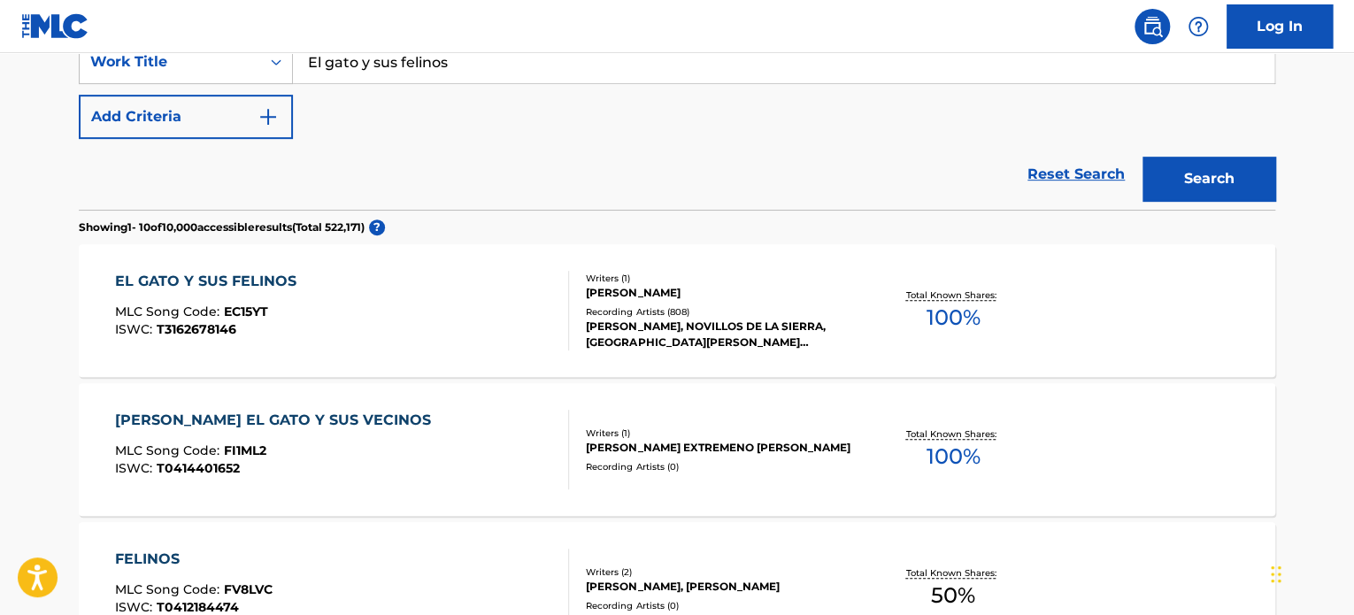
click at [460, 289] on div "EL GATO Y SUS FELINOS MLC Song Code : EC15YT ISWC : T3162678146" at bounding box center [342, 311] width 455 height 80
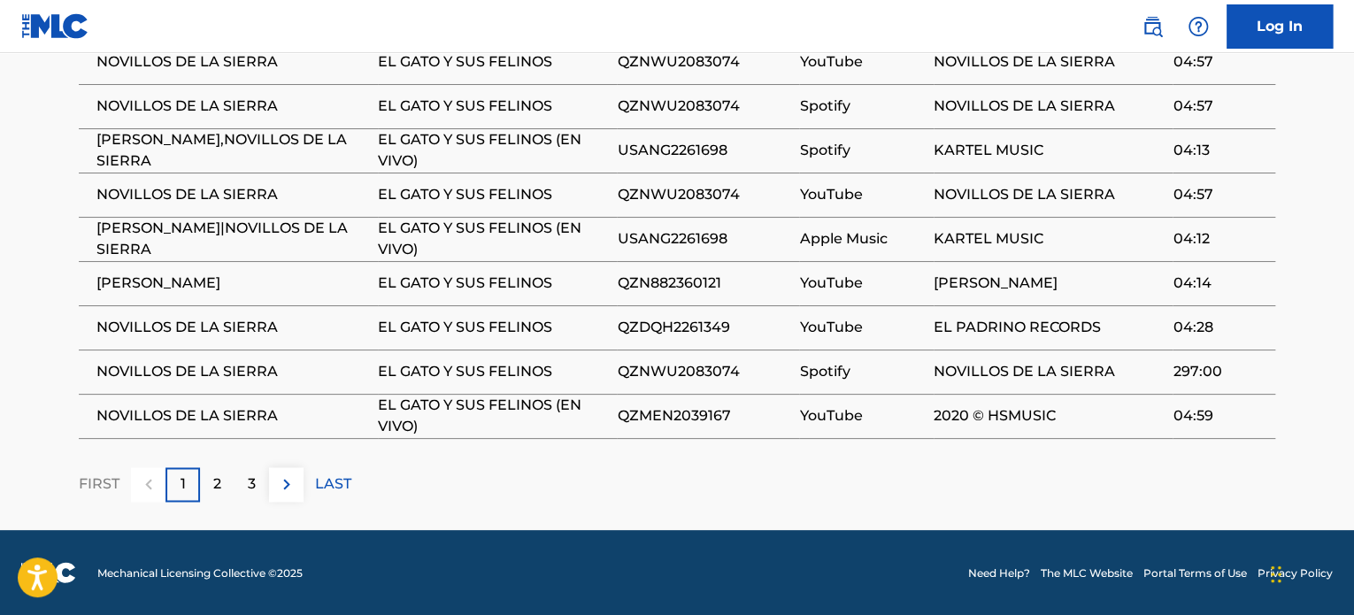
click at [218, 490] on p "2" at bounding box center [217, 484] width 8 height 21
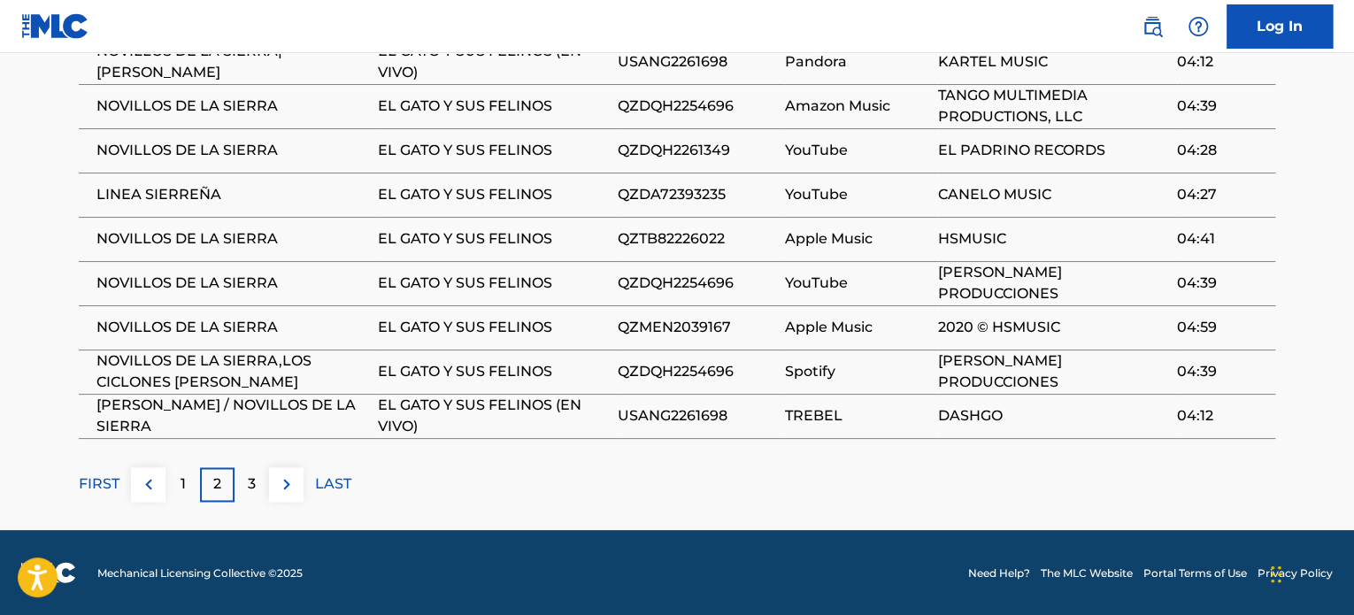
click at [333, 491] on p "LAST" at bounding box center [333, 484] width 36 height 21
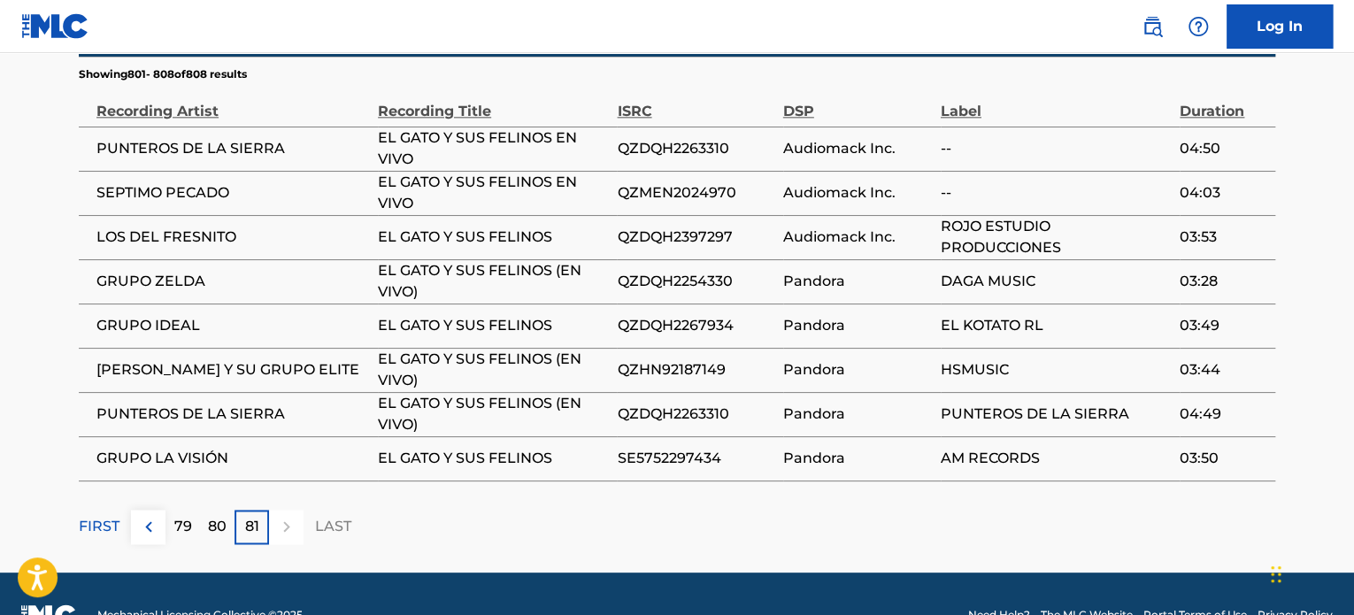
scroll to position [1019, 0]
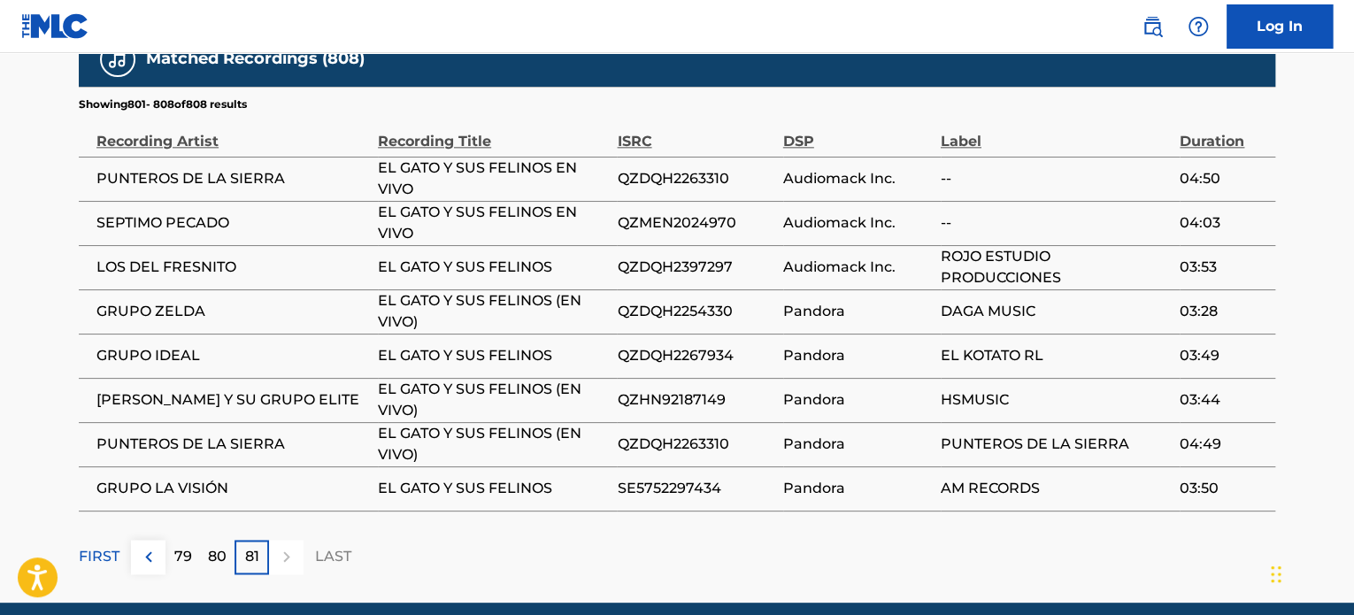
click at [230, 566] on div "80" at bounding box center [217, 557] width 35 height 35
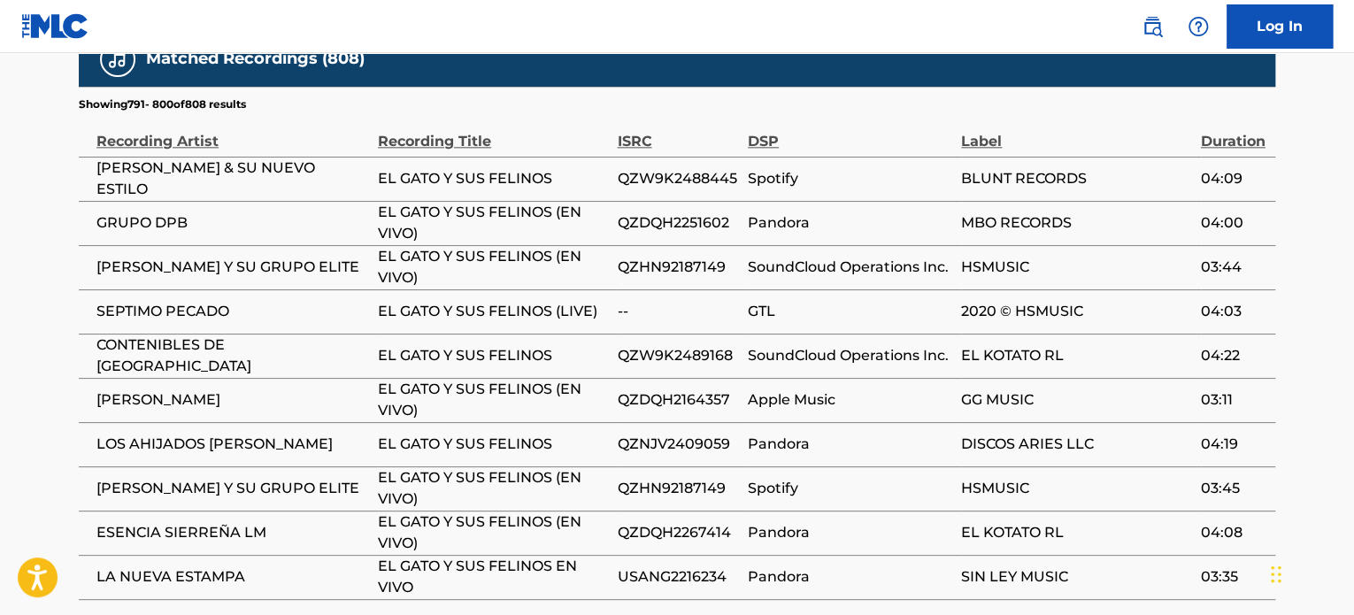
scroll to position [1107, 0]
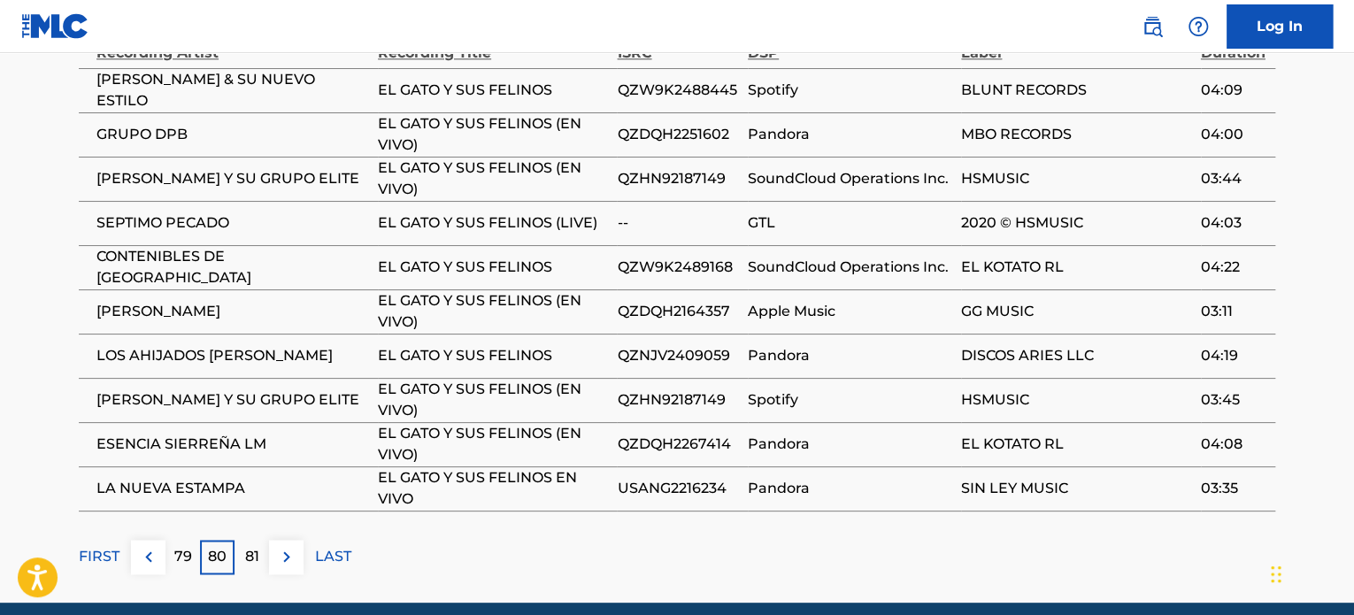
click at [181, 567] on p "79" at bounding box center [183, 556] width 18 height 21
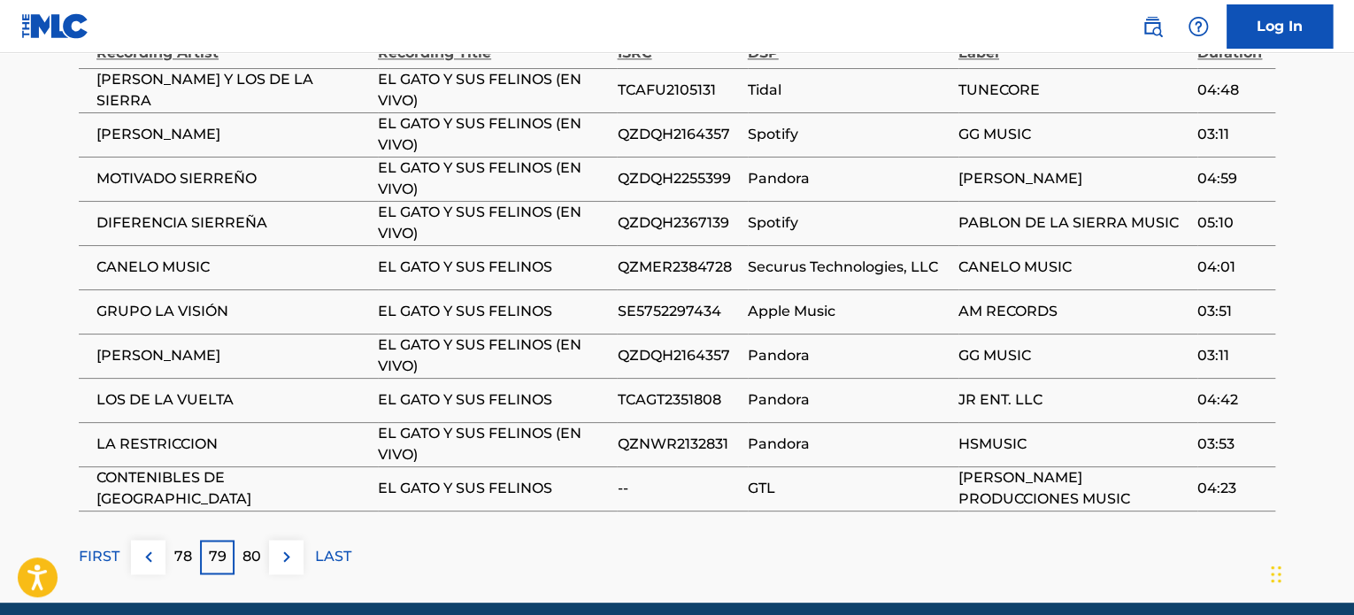
click at [181, 567] on p "78" at bounding box center [183, 556] width 18 height 21
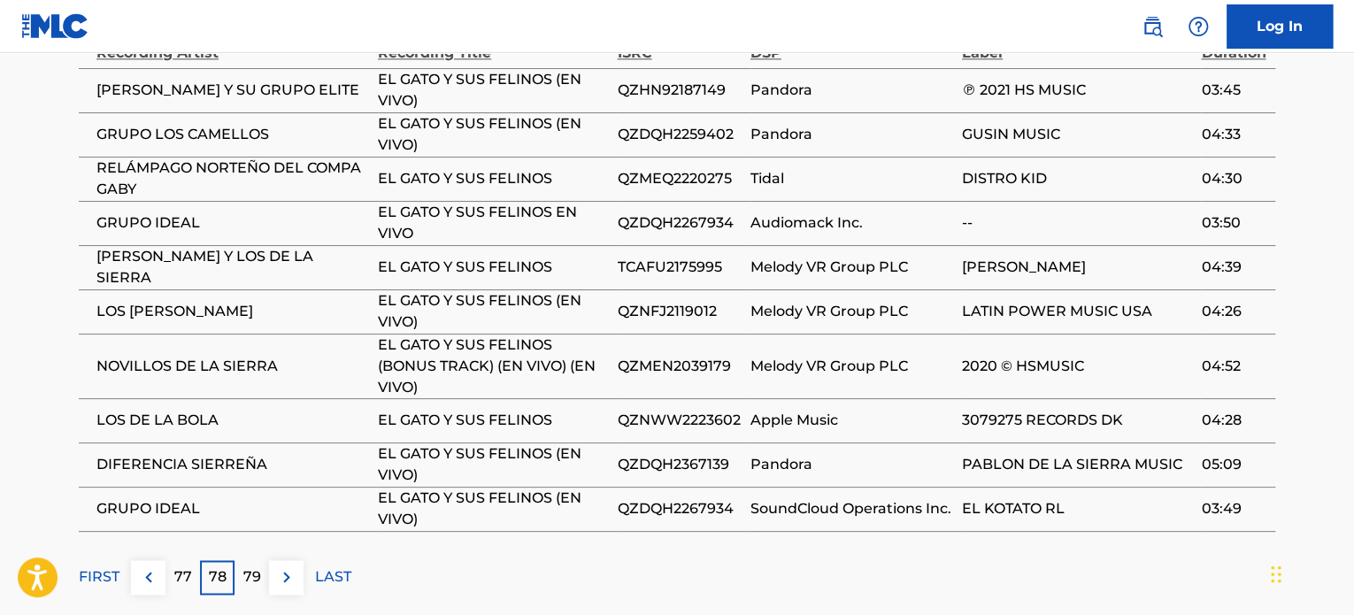
click at [261, 579] on div "79" at bounding box center [252, 577] width 35 height 35
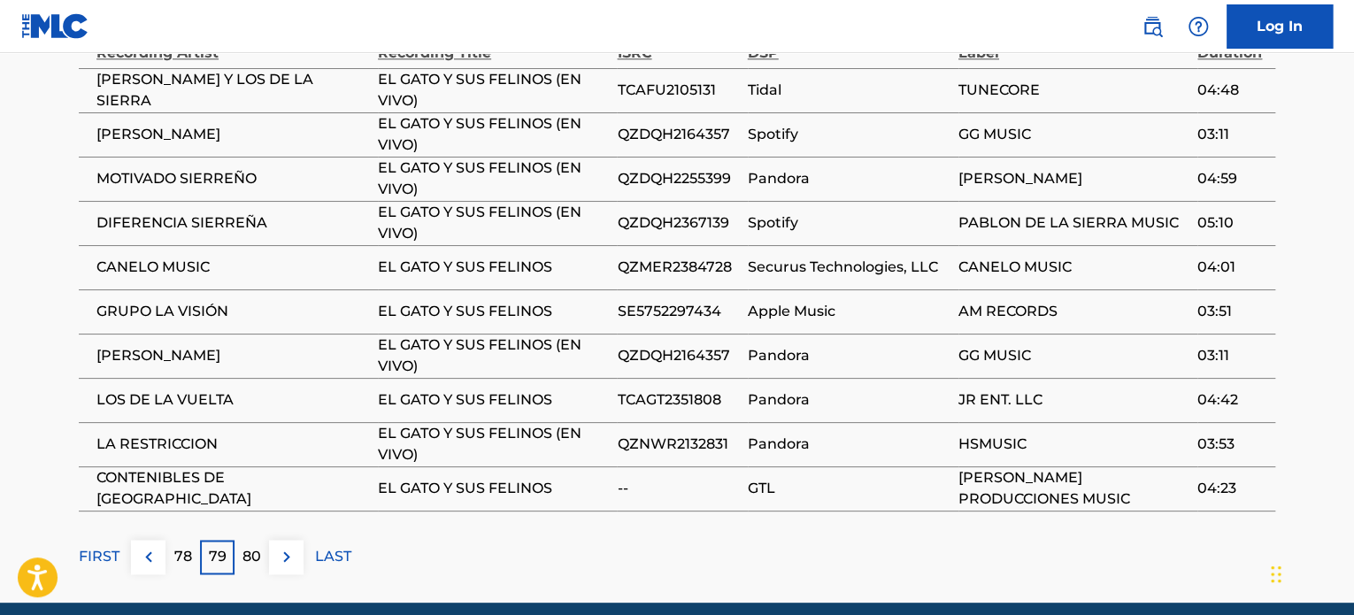
click at [177, 567] on p "78" at bounding box center [183, 556] width 18 height 21
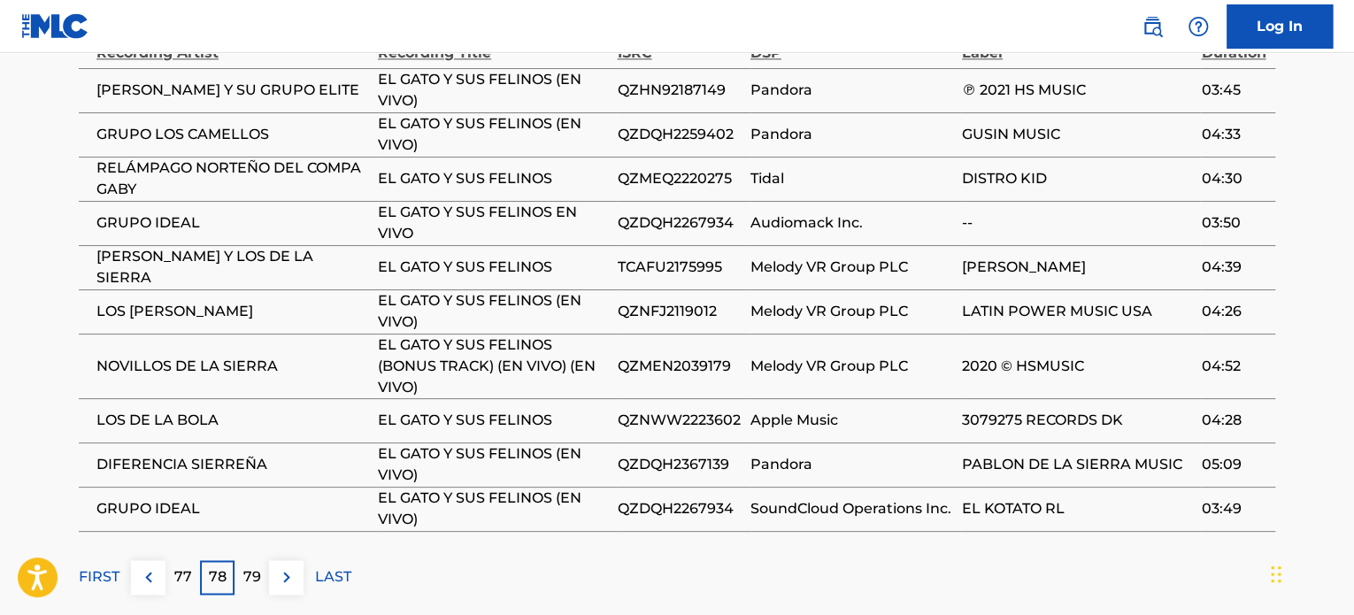
click at [179, 588] on p "77" at bounding box center [183, 577] width 18 height 21
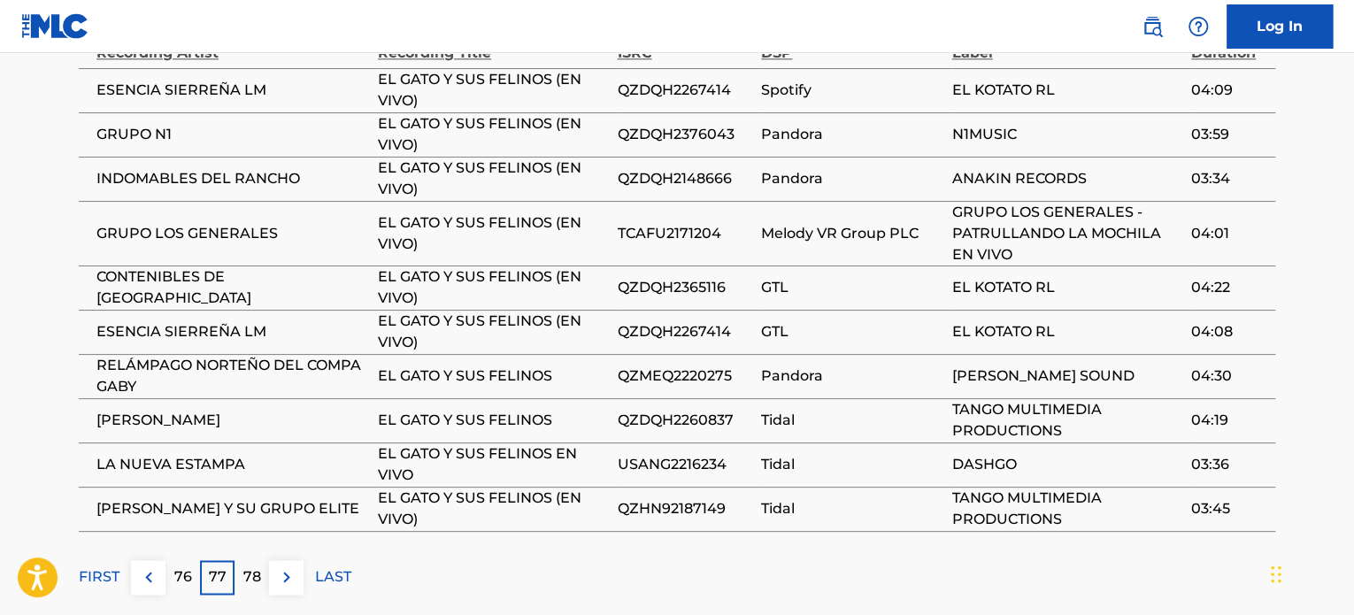
click at [179, 588] on p "76" at bounding box center [183, 577] width 18 height 21
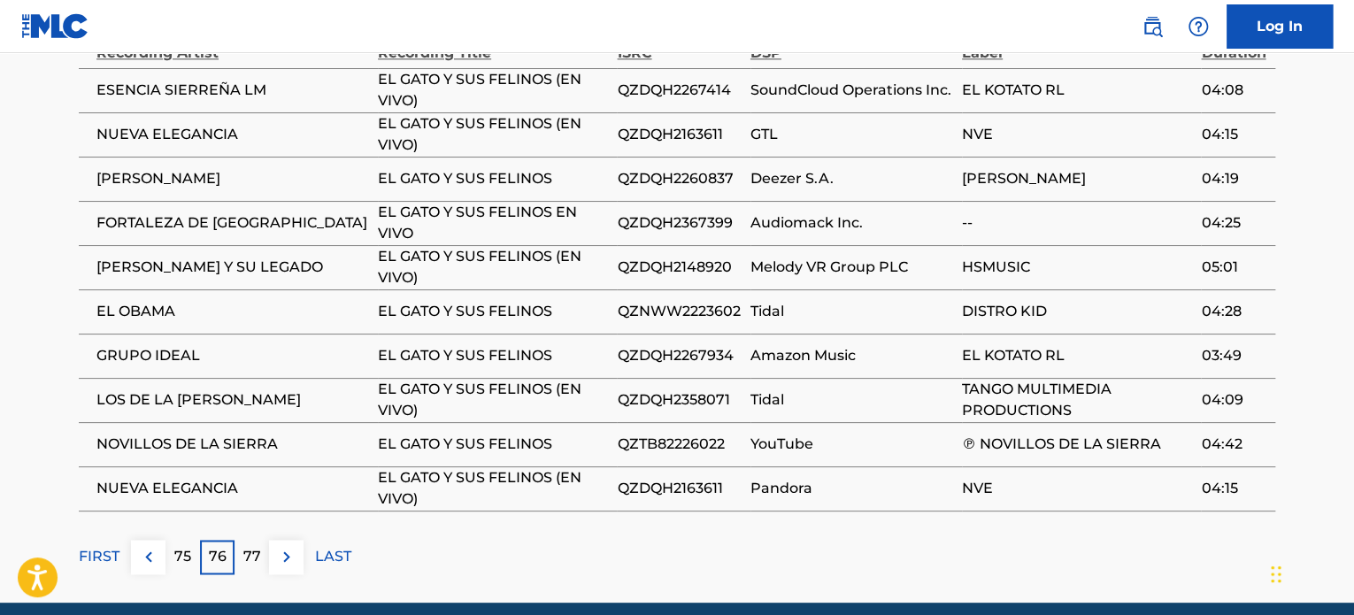
drag, startPoint x: 184, startPoint y: 591, endPoint x: 173, endPoint y: 569, distance: 24.5
click at [174, 567] on p "75" at bounding box center [182, 556] width 17 height 21
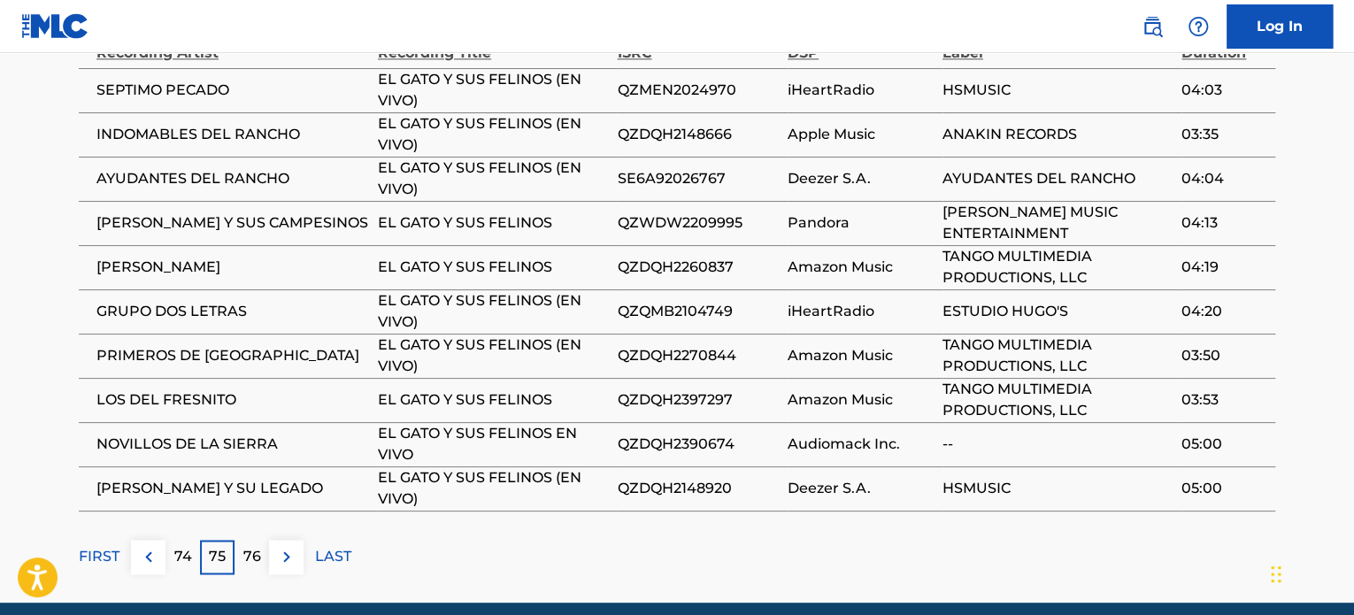
click at [174, 567] on p "74" at bounding box center [183, 556] width 18 height 21
